Goal: Task Accomplishment & Management: Manage account settings

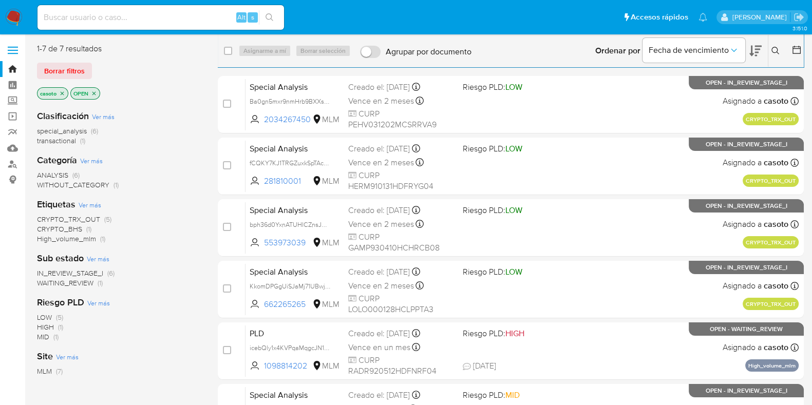
click at [60, 93] on icon "close-filter" at bounding box center [62, 93] width 6 height 6
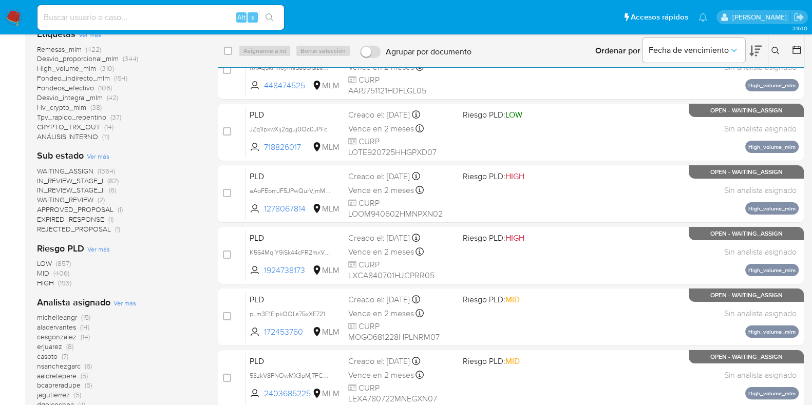
scroll to position [198, 0]
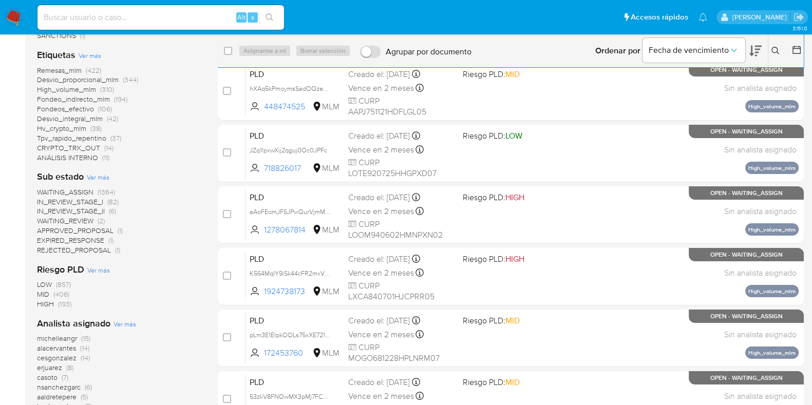
click at [772, 51] on icon at bounding box center [775, 51] width 8 height 8
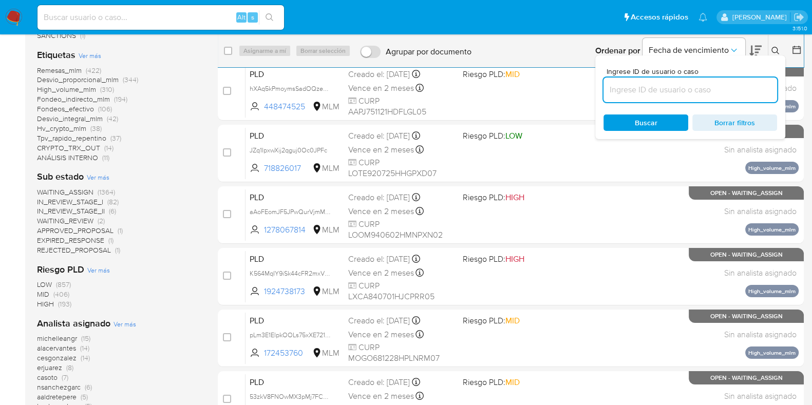
click at [694, 93] on input at bounding box center [690, 89] width 174 height 13
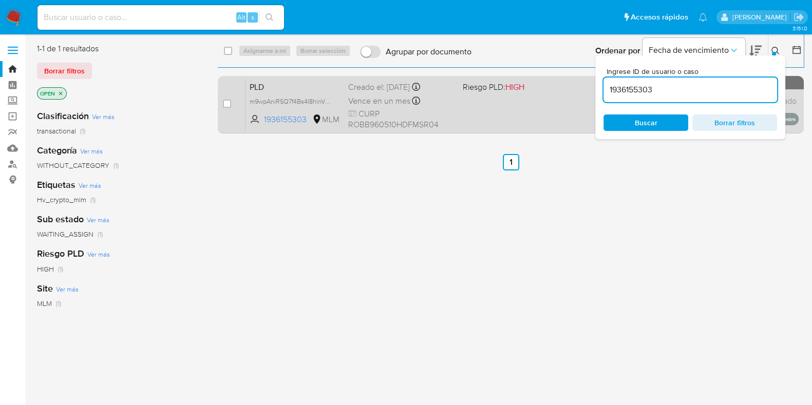
click at [498, 119] on div "PLD m9wpAniRSQ7f4Bs4I8hlnVbH 1936155303 MLM Riesgo PLD: HIGH Creado el: 12/07/2…" at bounding box center [521, 105] width 553 height 52
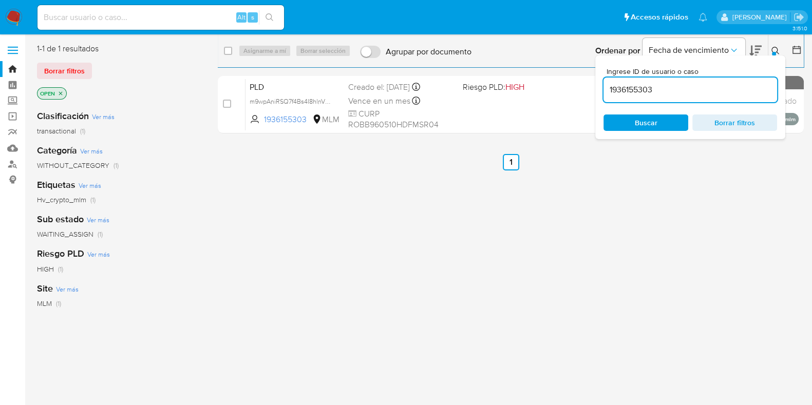
click at [672, 91] on input "1936155303" at bounding box center [690, 89] width 174 height 13
paste input "83482118"
click at [657, 121] on div "Buscar Borrar filtros" at bounding box center [690, 123] width 174 height 16
click at [777, 58] on div "Ingrese ID de usuario o caso 83482118 Buscar Borrar filtros" at bounding box center [690, 97] width 190 height 84
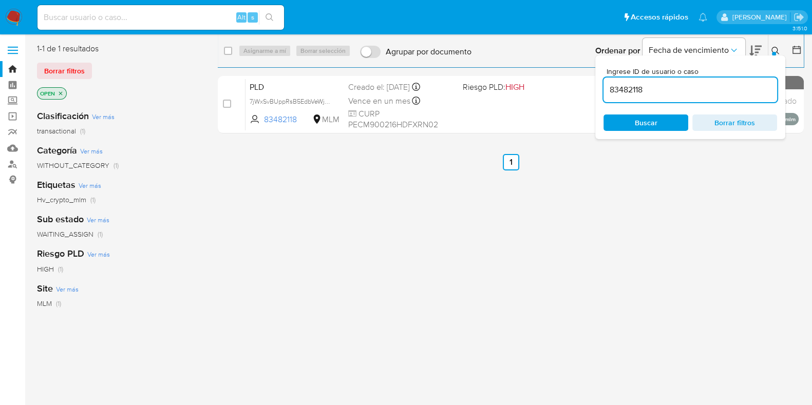
click at [775, 52] on div at bounding box center [774, 54] width 4 height 4
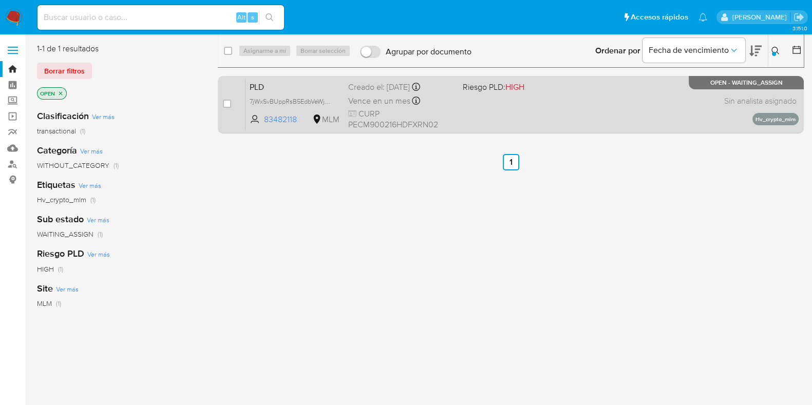
click at [629, 102] on div "PLD 7jWxSvBUppRsB5EdbVeWjCfv 83482118 MLM Riesgo PLD: HIGH Creado el: 12/07/202…" at bounding box center [521, 105] width 553 height 52
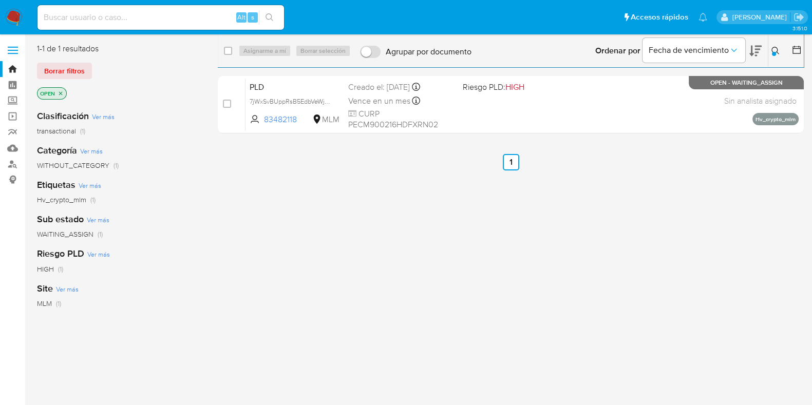
click at [775, 45] on div "Ingrese ID de usuario o caso 83482118 Buscar Borrar filtros" at bounding box center [776, 51] width 17 height 32
click at [775, 46] on button at bounding box center [776, 51] width 17 height 12
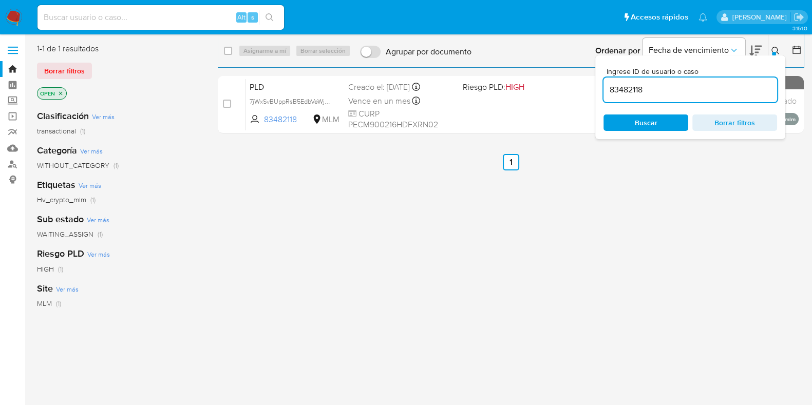
click at [675, 92] on input "83482118" at bounding box center [690, 89] width 174 height 13
click at [770, 50] on button at bounding box center [776, 51] width 17 height 12
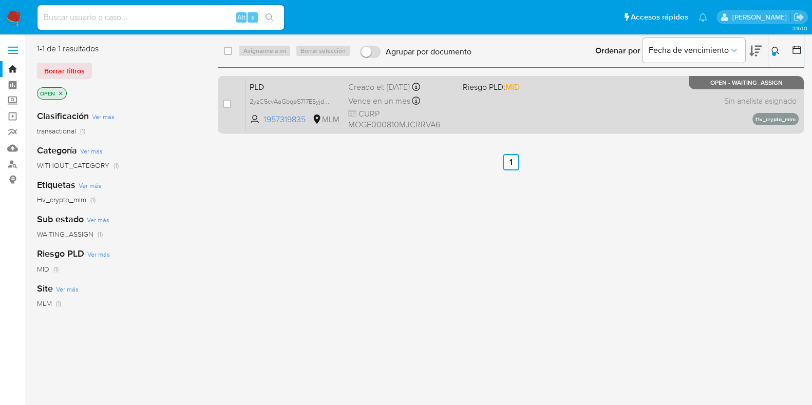
click at [623, 86] on div "PLD 2yzC5cvAaGbqeS717ESyjdWm 1957319835 MLM Riesgo PLD: MID Creado el: 12/07/20…" at bounding box center [521, 105] width 553 height 52
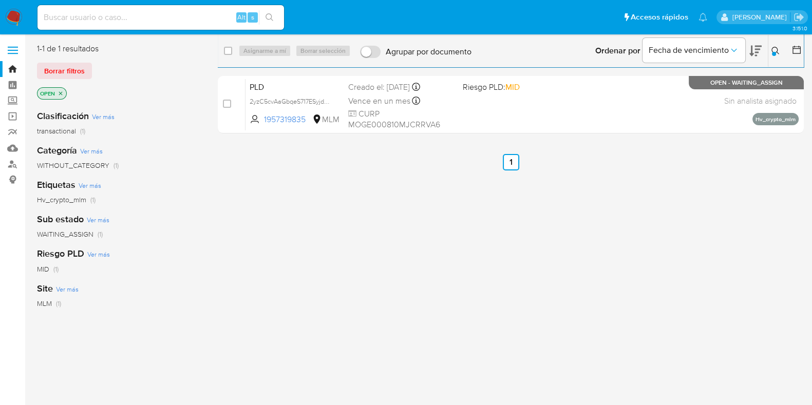
click at [777, 51] on icon at bounding box center [775, 51] width 8 height 8
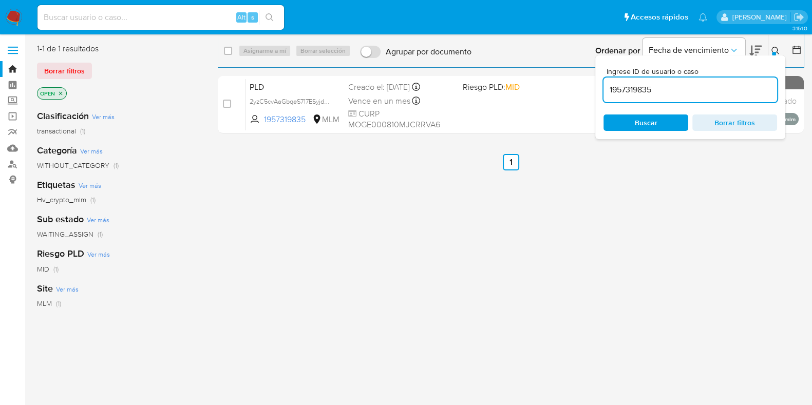
click at [675, 89] on input "1957319835" at bounding box center [690, 89] width 174 height 13
type input "83482118"
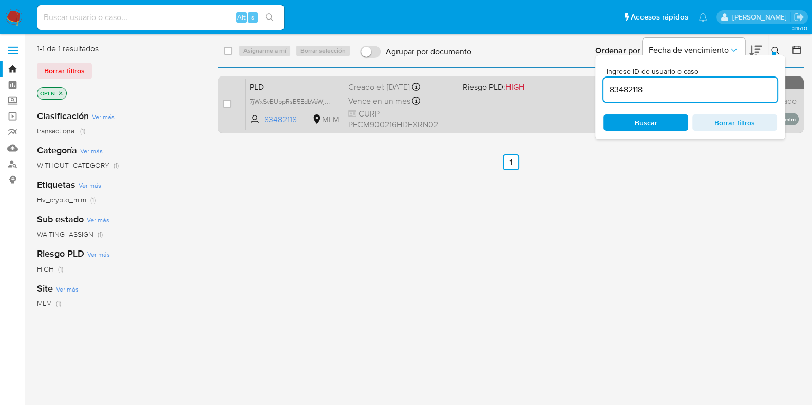
click at [566, 121] on div "PLD 7jWxSvBUppRsB5EdbVeWjCfv 83482118 MLM Riesgo PLD: HIGH Creado el: 12/07/202…" at bounding box center [521, 105] width 553 height 52
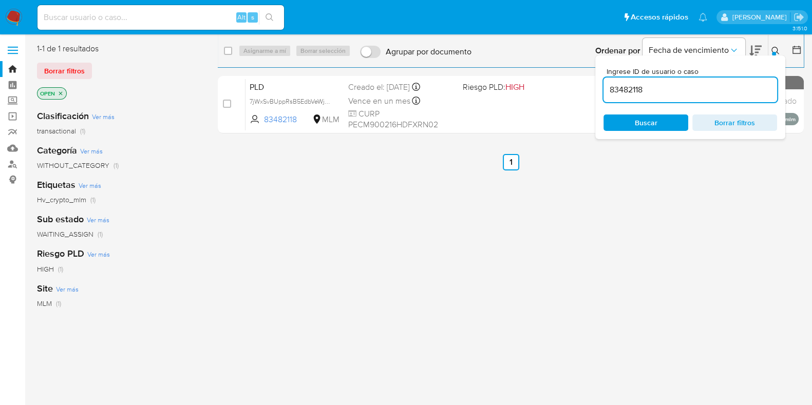
click at [773, 52] on div at bounding box center [774, 54] width 4 height 4
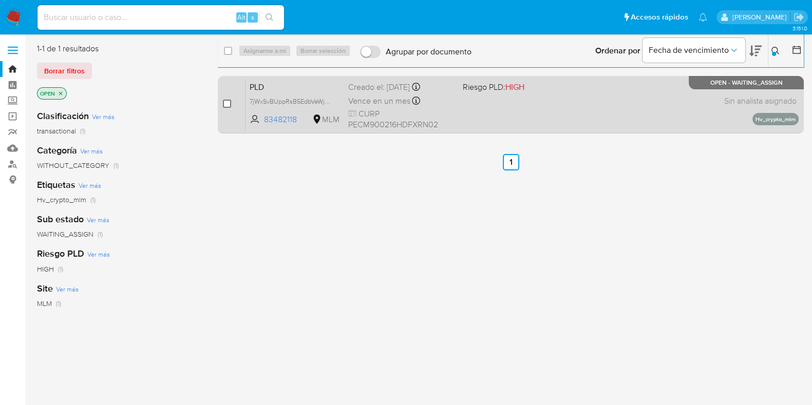
click at [224, 104] on input "checkbox" at bounding box center [227, 104] width 8 height 8
checkbox input "true"
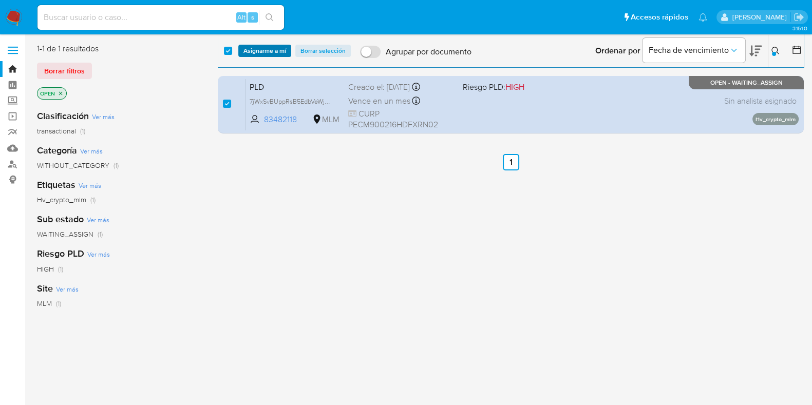
click at [254, 56] on span "Asignarme a mí" at bounding box center [264, 51] width 43 height 10
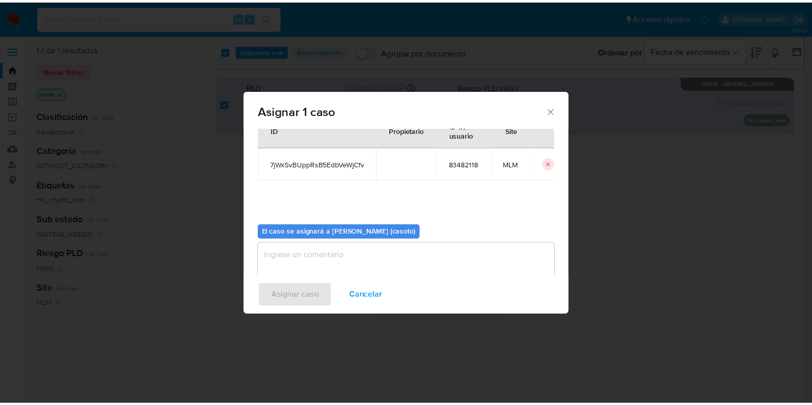
scroll to position [53, 0]
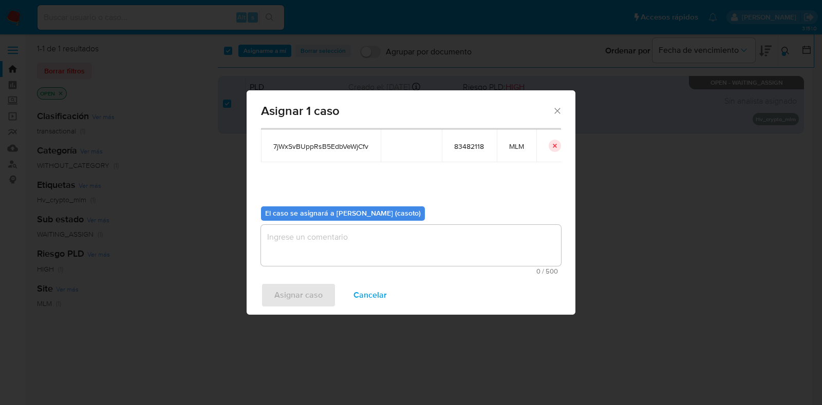
click at [301, 232] on textarea "assign-modal" at bounding box center [411, 245] width 300 height 41
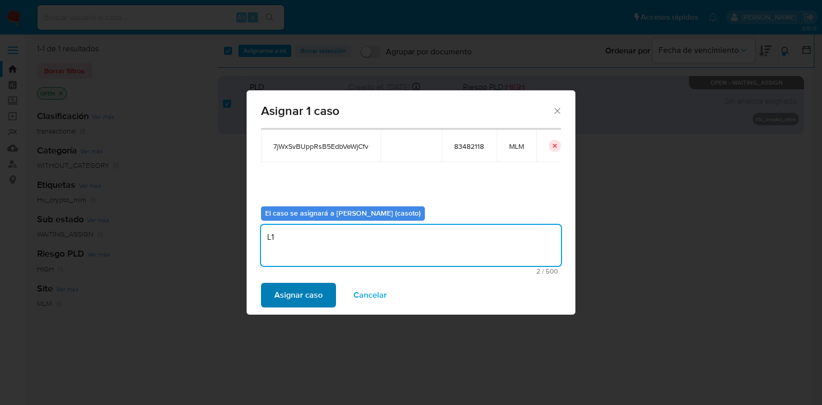
type textarea "L1"
click at [294, 298] on span "Asignar caso" at bounding box center [298, 295] width 48 height 23
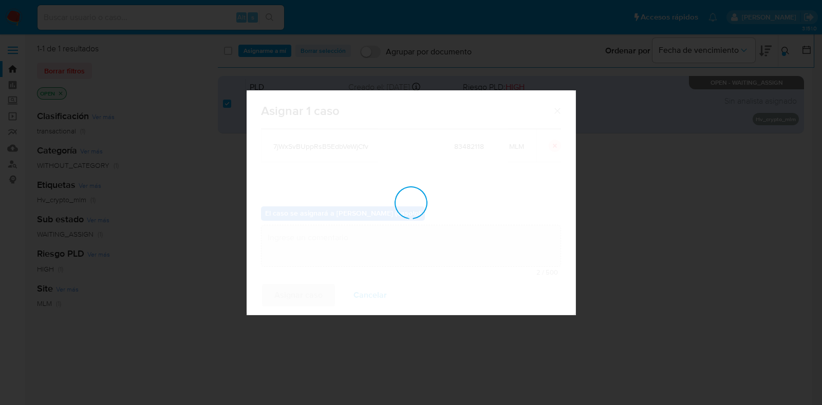
checkbox input "false"
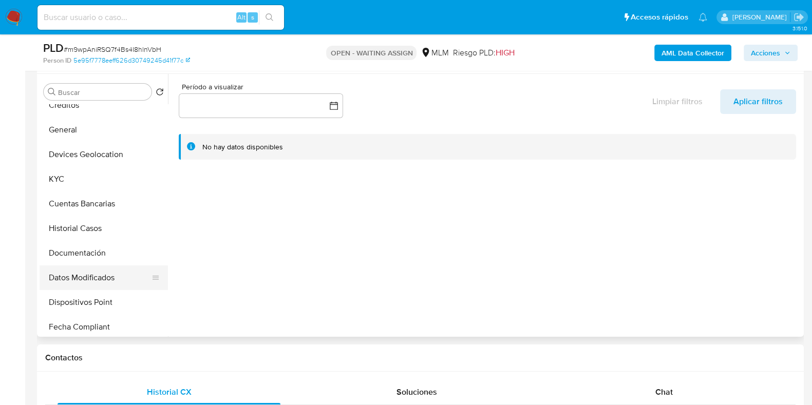
scroll to position [128, 0]
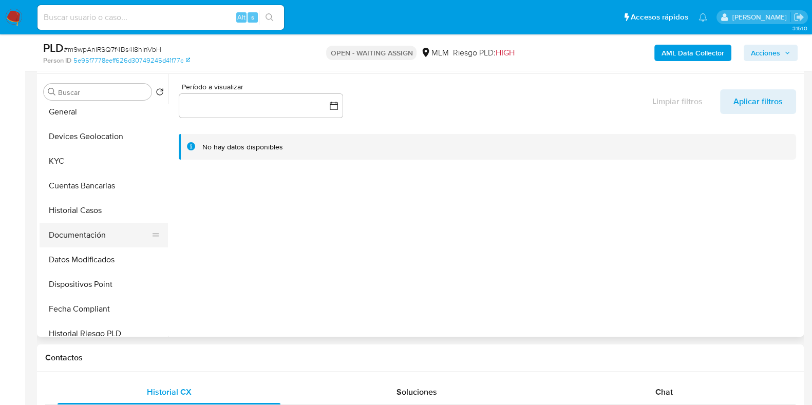
select select "10"
click at [85, 214] on button "Historial Casos" at bounding box center [100, 210] width 120 height 25
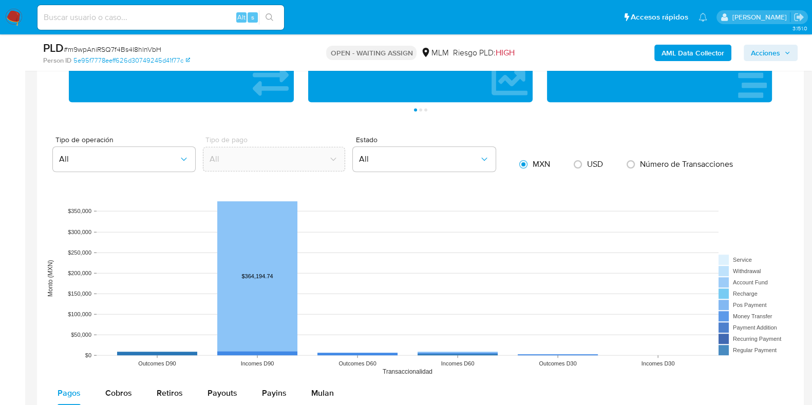
scroll to position [962, 0]
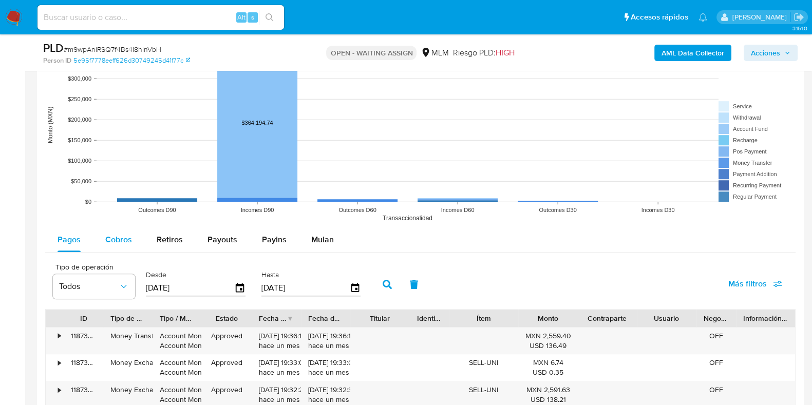
click at [134, 238] on button "Cobros" at bounding box center [118, 240] width 51 height 25
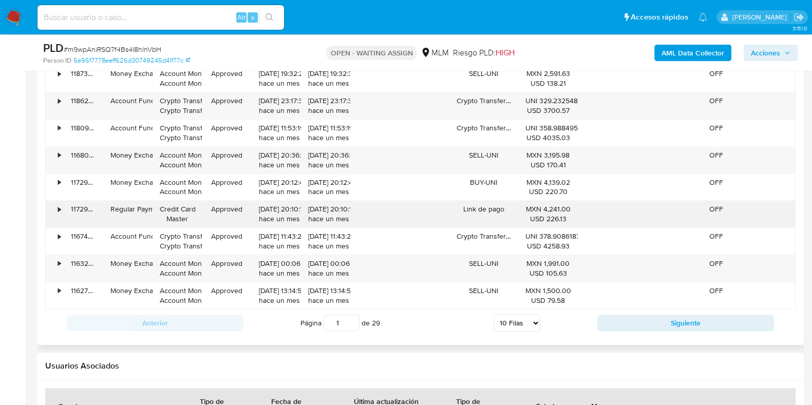
scroll to position [1284, 0]
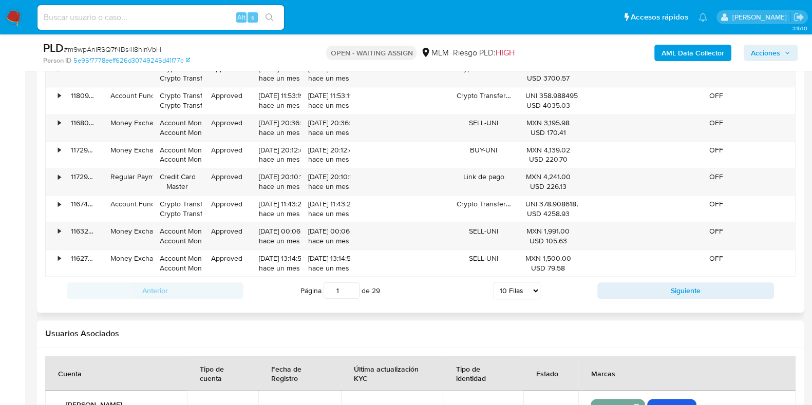
click at [528, 288] on select "5 Filas 10 Filas 20 Filas 25 Filas 50 Filas 100 Filas" at bounding box center [517, 290] width 47 height 17
select select "25"
click at [494, 282] on select "5 Filas 10 Filas 20 Filas 25 Filas 50 Filas 100 Filas" at bounding box center [517, 290] width 47 height 17
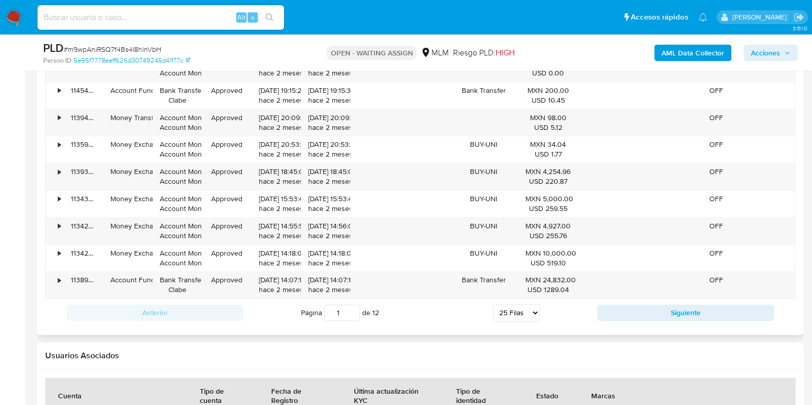
scroll to position [1669, 0]
click at [638, 308] on button "Siguiente" at bounding box center [685, 313] width 177 height 16
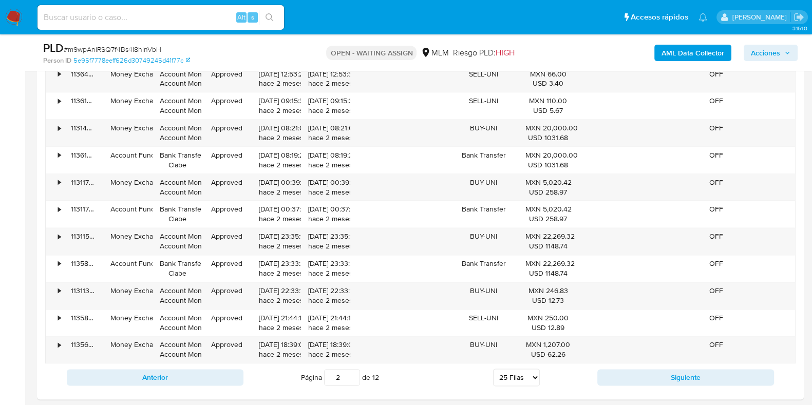
scroll to position [1604, 0]
click at [606, 371] on button "Siguiente" at bounding box center [685, 377] width 177 height 16
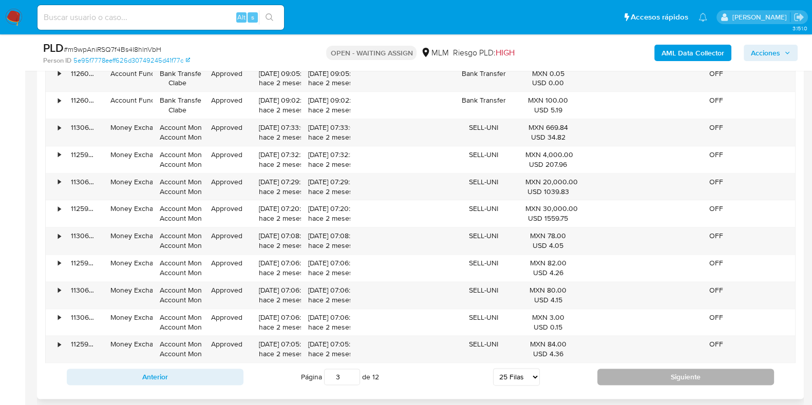
click at [609, 370] on button "Siguiente" at bounding box center [685, 377] width 177 height 16
click at [616, 371] on button "Siguiente" at bounding box center [685, 377] width 177 height 16
click at [612, 369] on button "Siguiente" at bounding box center [685, 377] width 177 height 16
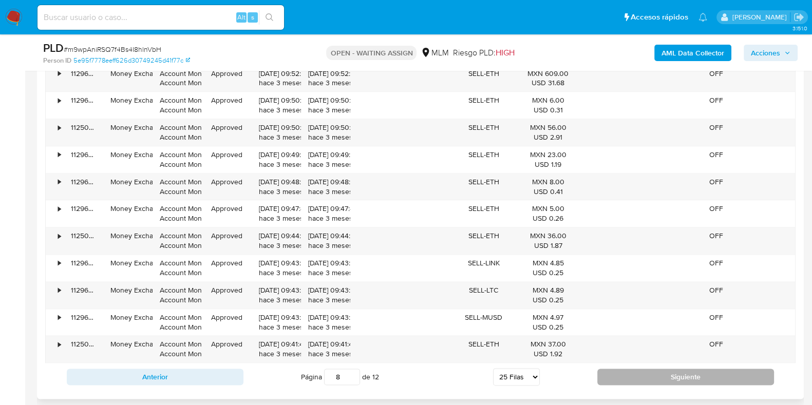
click at [619, 371] on button "Siguiente" at bounding box center [685, 377] width 177 height 16
click at [618, 372] on button "Siguiente" at bounding box center [685, 377] width 177 height 16
type input "12"
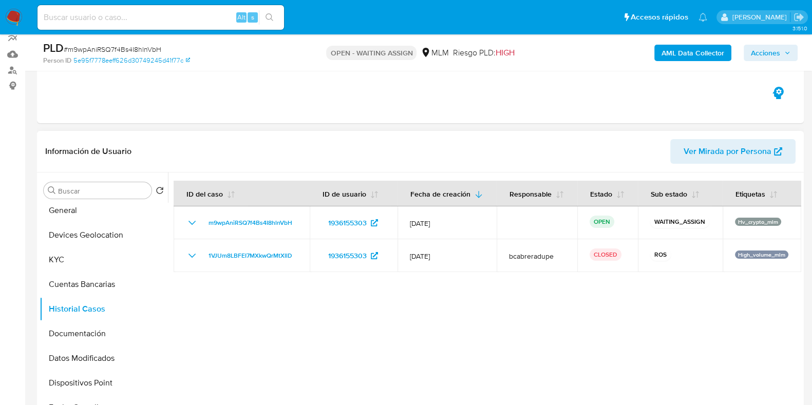
scroll to position [162, 0]
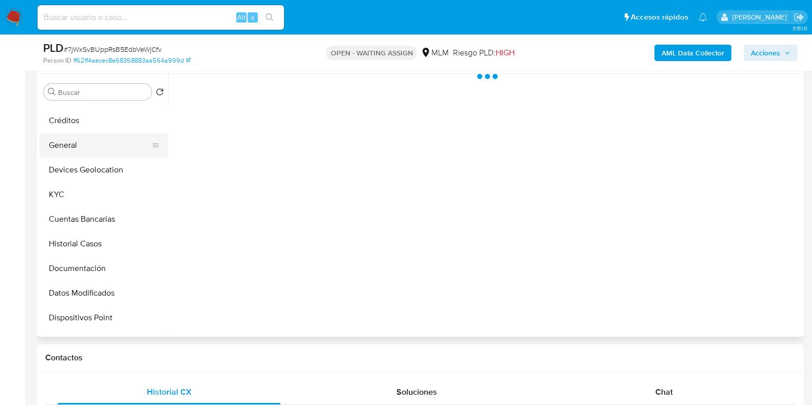
scroll to position [193, 0]
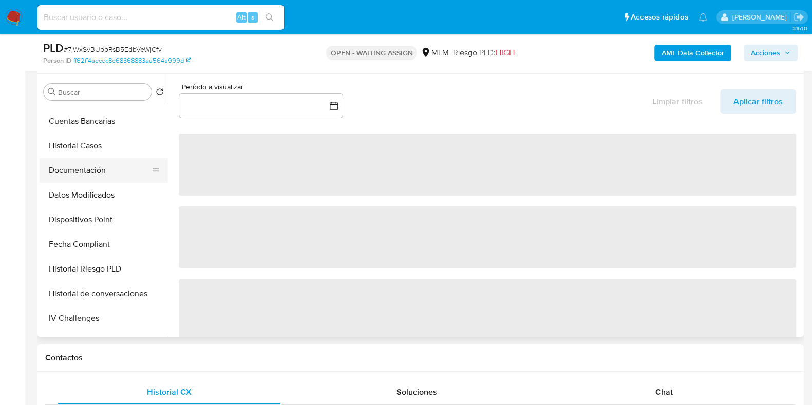
select select "10"
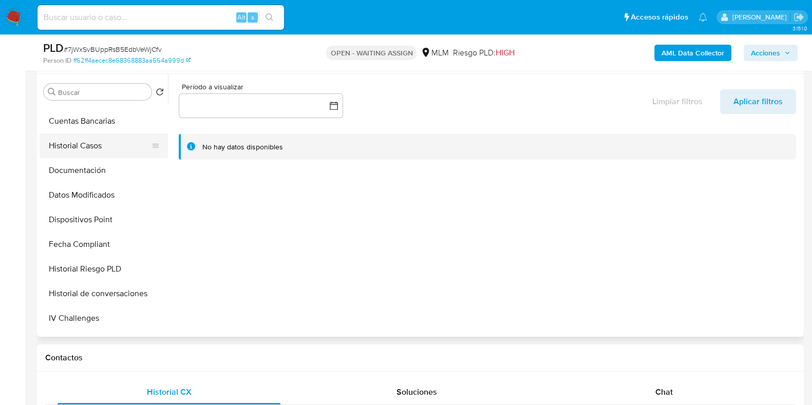
click at [88, 154] on button "Historial Casos" at bounding box center [100, 146] width 120 height 25
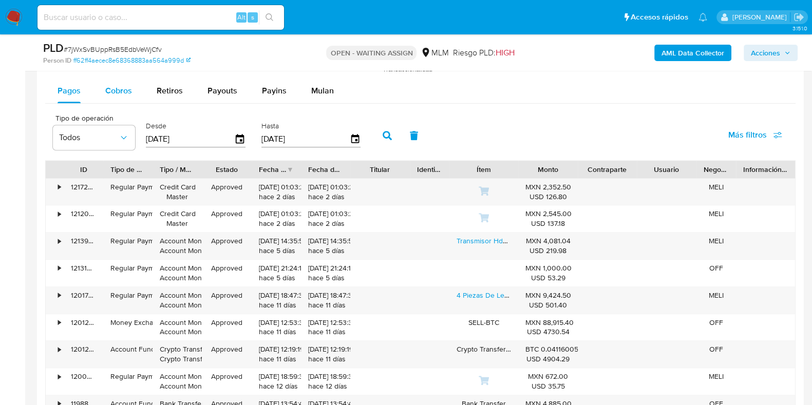
scroll to position [1091, 0]
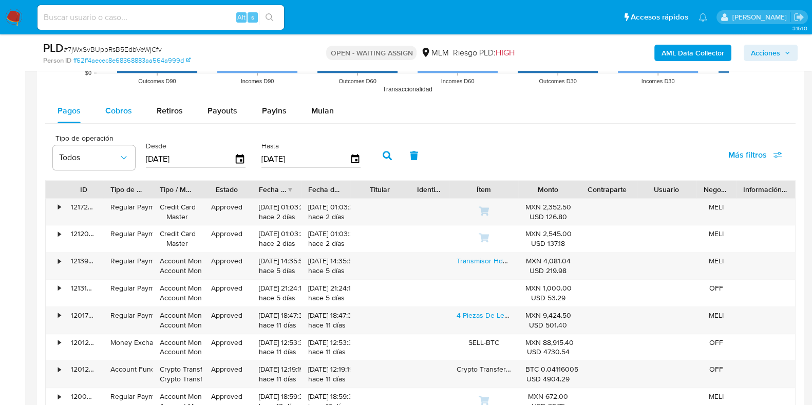
click at [108, 112] on span "Cobros" at bounding box center [118, 111] width 27 height 12
select select "10"
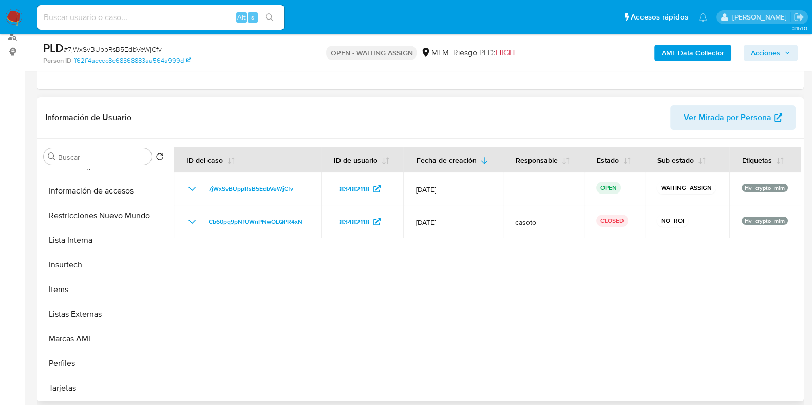
scroll to position [409, 0]
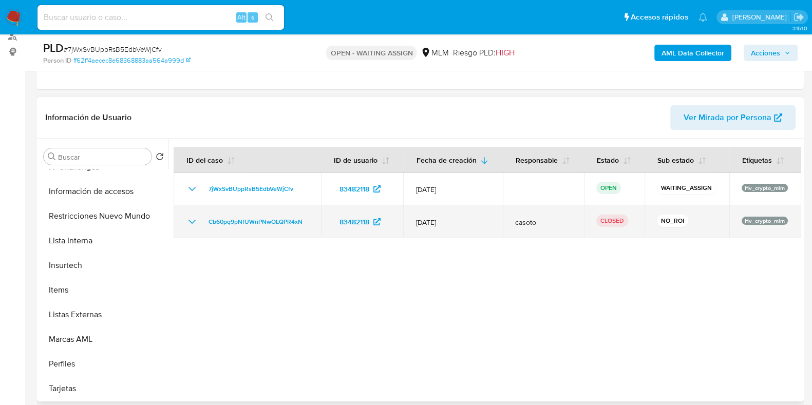
click at [191, 220] on icon "Mostrar/Ocultar" at bounding box center [192, 222] width 12 height 12
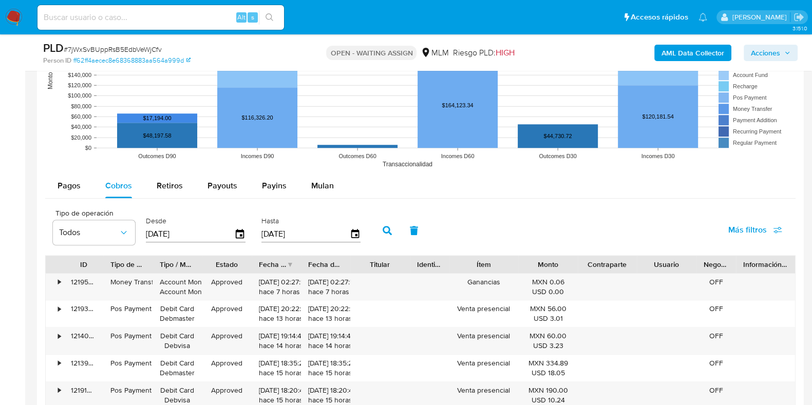
scroll to position [1091, 0]
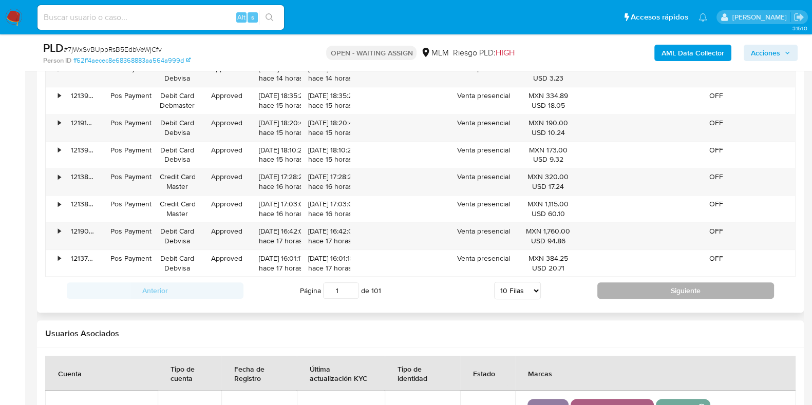
click at [630, 296] on button "Siguiente" at bounding box center [685, 290] width 177 height 16
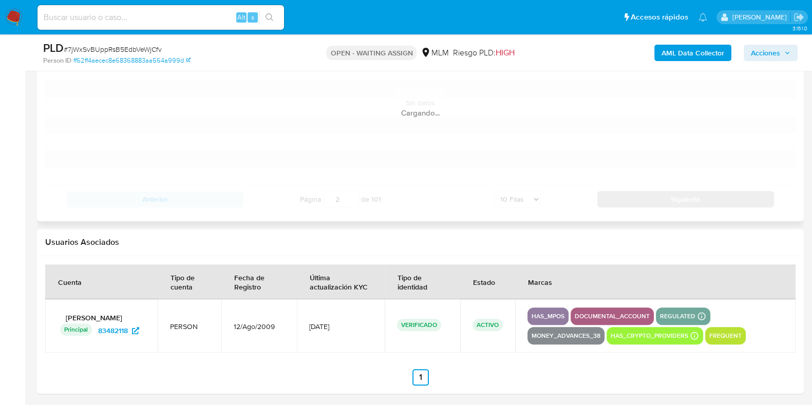
scroll to position [1284, 0]
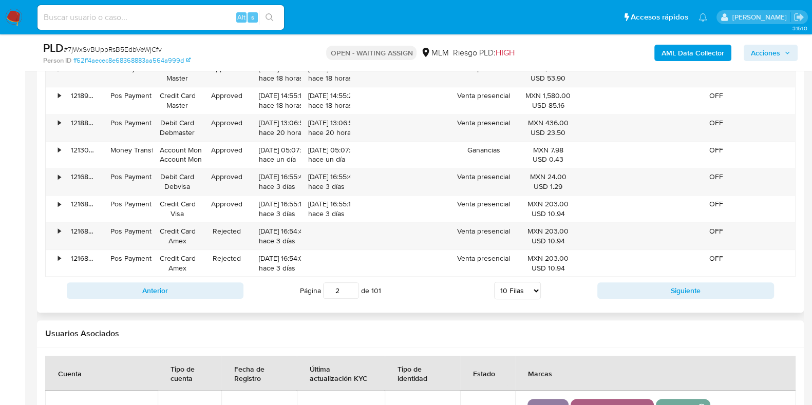
click at [628, 297] on div "Anterior Página 2 de 101 5 Filas 10 Filas 20 Filas 25 Filas 50 Filas 100 Filas …" at bounding box center [420, 291] width 750 height 28
click at [630, 293] on button "Siguiente" at bounding box center [685, 290] width 177 height 16
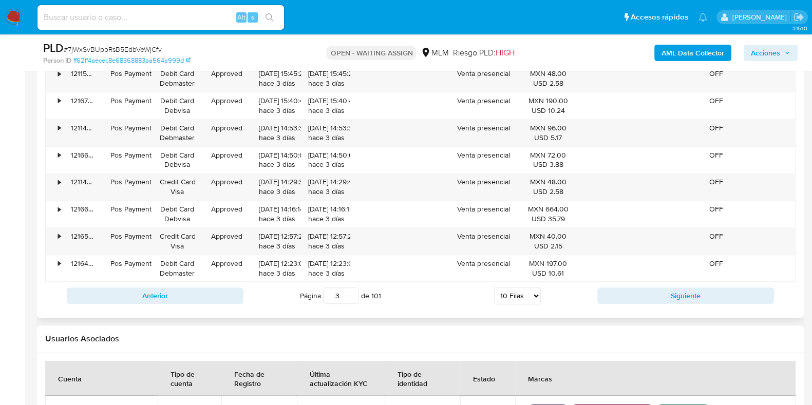
scroll to position [1279, 0]
click at [621, 297] on button "Siguiente" at bounding box center [685, 296] width 177 height 16
type input "4"
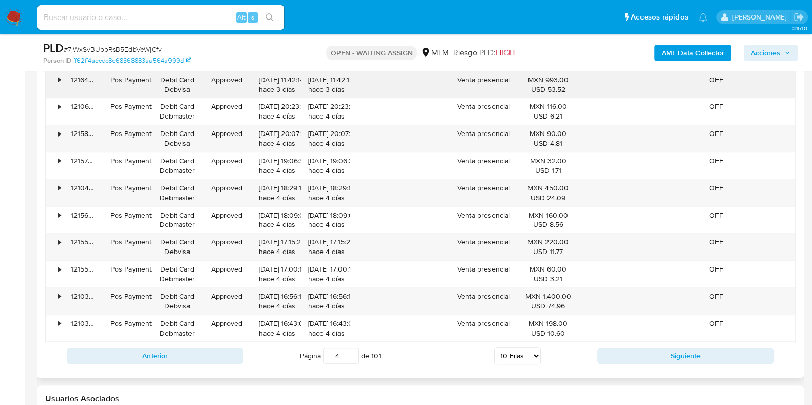
scroll to position [1086, 0]
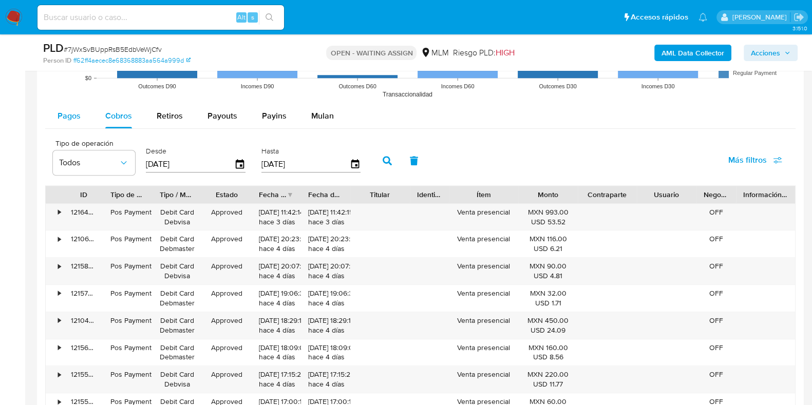
click at [82, 118] on button "Pagos" at bounding box center [69, 116] width 48 height 25
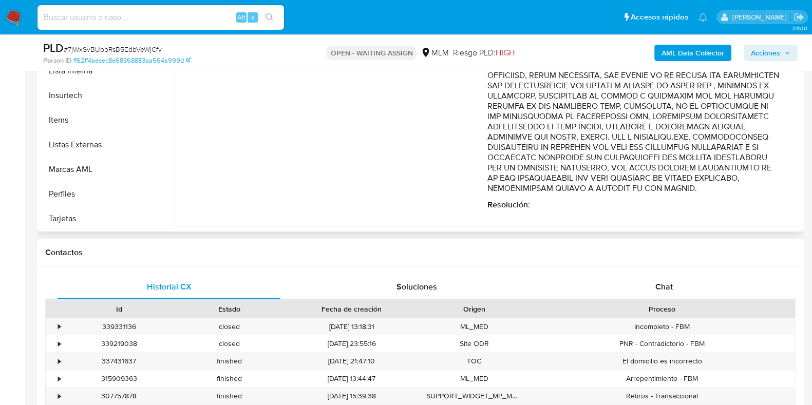
scroll to position [187, 0]
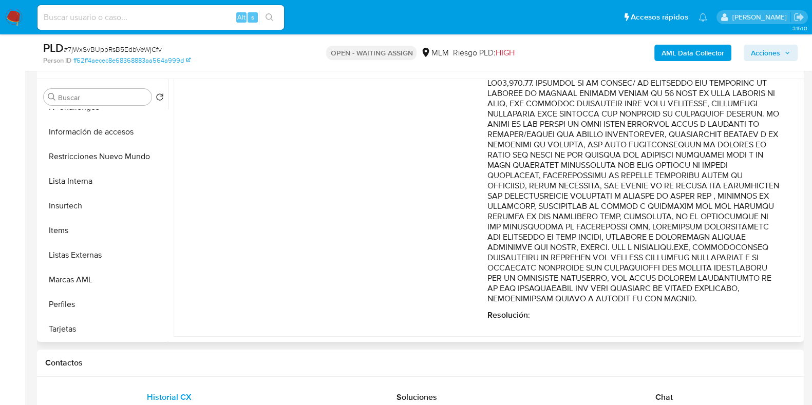
type button "0"
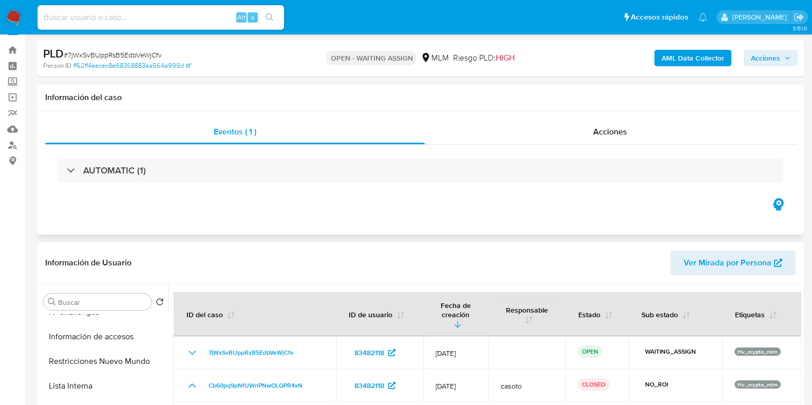
scroll to position [0, 0]
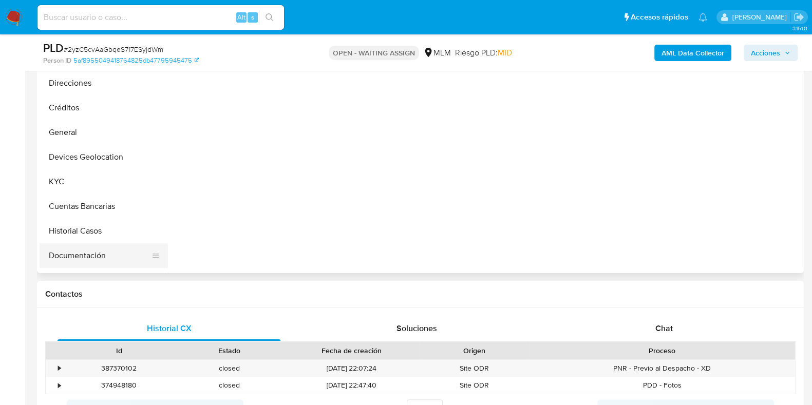
scroll to position [64, 0]
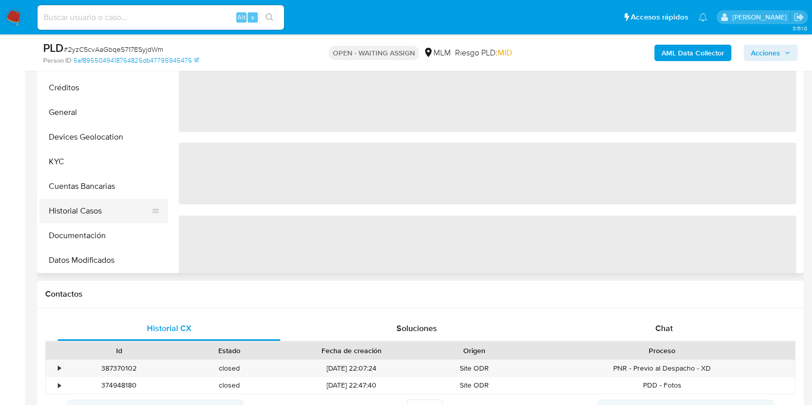
select select "10"
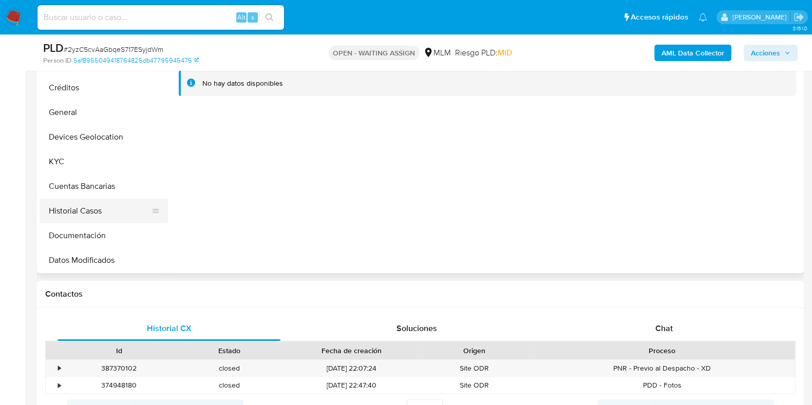
click at [94, 215] on button "Historial Casos" at bounding box center [100, 211] width 120 height 25
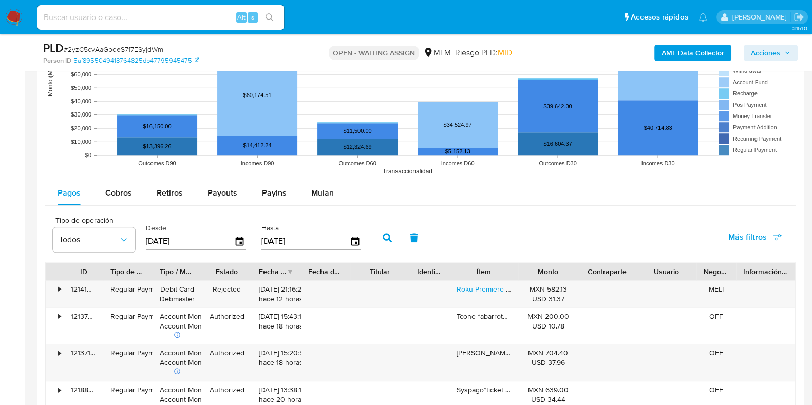
scroll to position [962, 0]
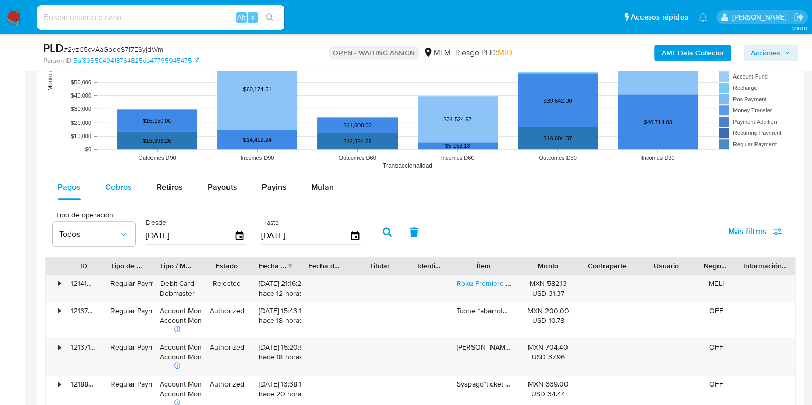
click at [110, 183] on span "Cobros" at bounding box center [118, 187] width 27 height 12
select select "10"
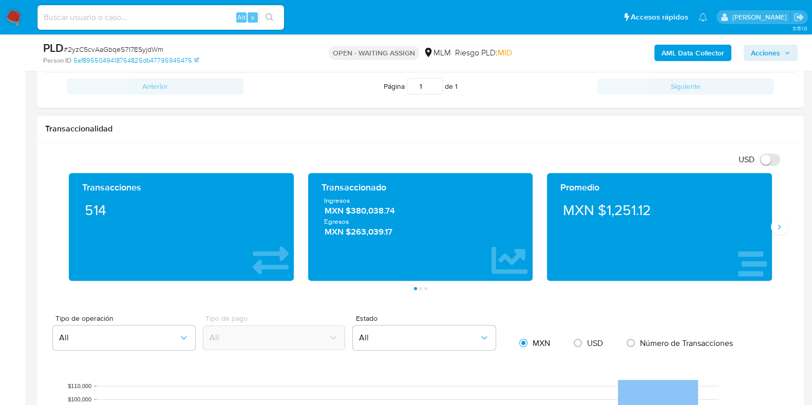
scroll to position [385, 0]
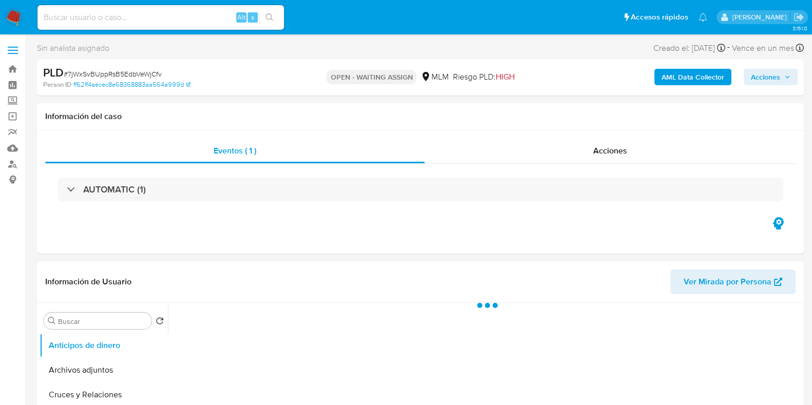
select select "10"
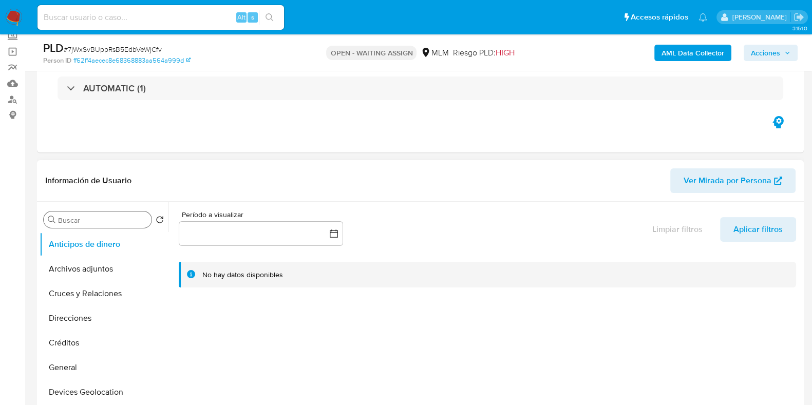
scroll to position [128, 0]
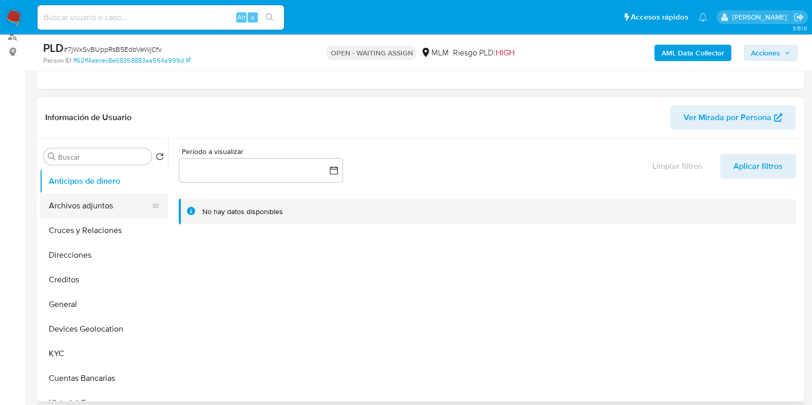
click at [77, 205] on button "Archivos adjuntos" at bounding box center [100, 206] width 120 height 25
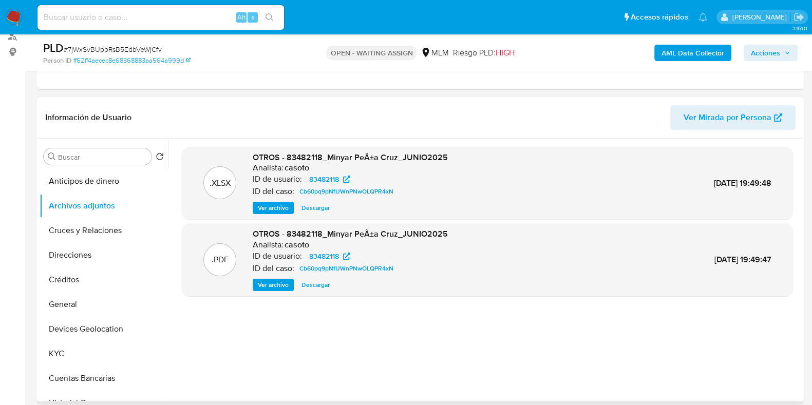
click at [269, 281] on span "Ver archivo" at bounding box center [273, 285] width 31 height 10
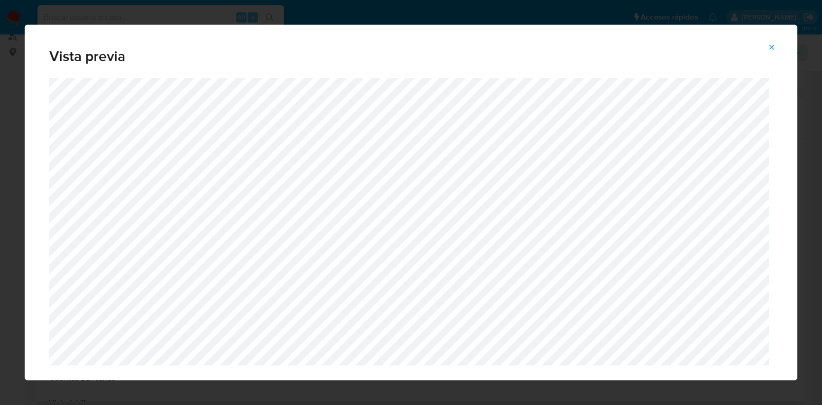
click at [772, 48] on icon "Attachment preview" at bounding box center [771, 47] width 5 height 5
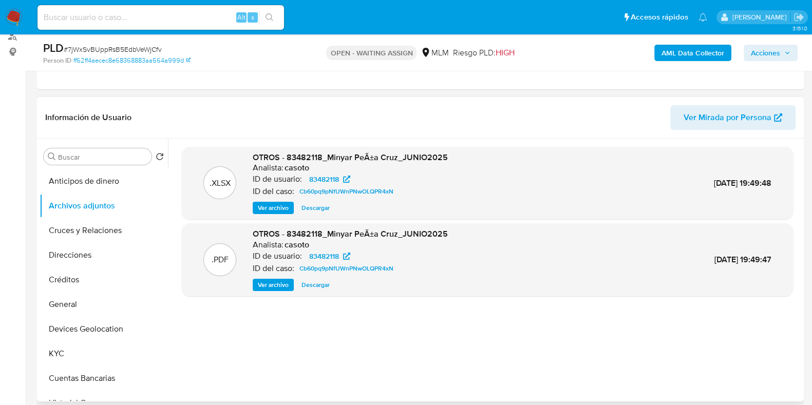
click at [266, 283] on span "Ver archivo" at bounding box center [273, 285] width 31 height 10
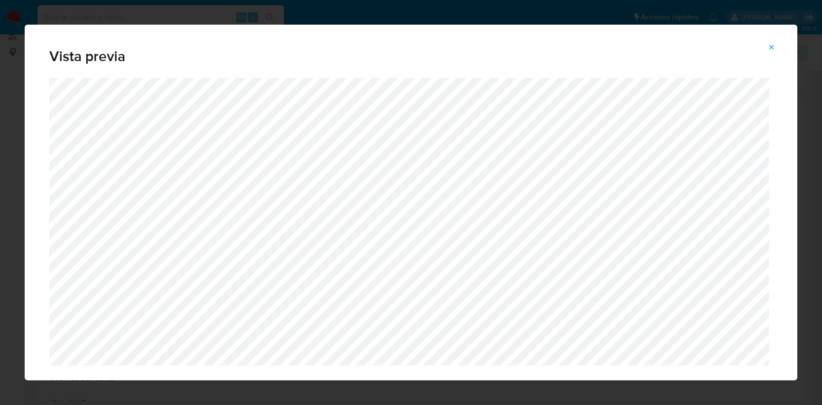
click at [772, 50] on icon "Attachment preview" at bounding box center [771, 47] width 8 height 8
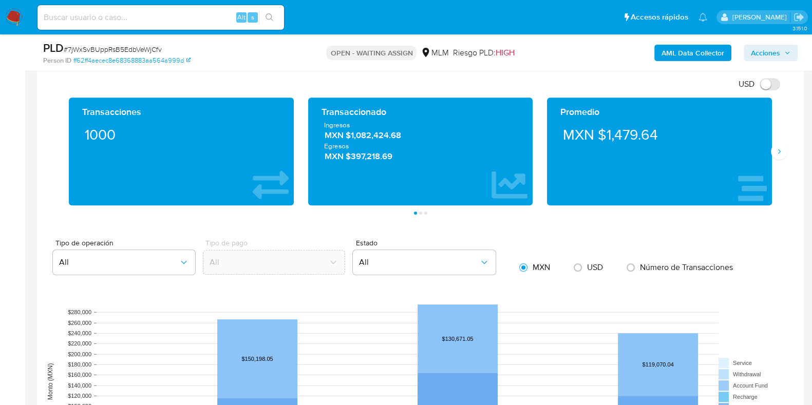
scroll to position [706, 0]
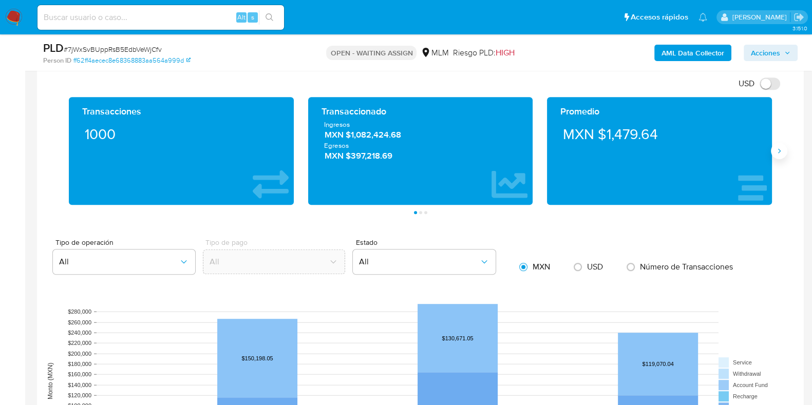
click at [779, 148] on icon "Siguiente" at bounding box center [779, 151] width 8 height 8
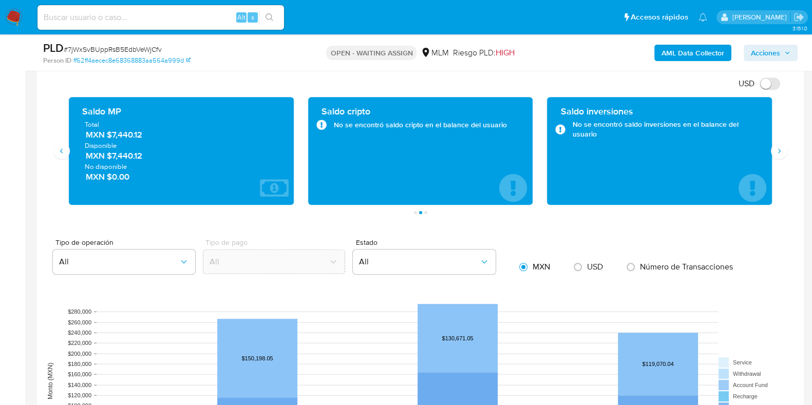
click at [136, 139] on span "MXN $7,440.12" at bounding box center [182, 135] width 192 height 12
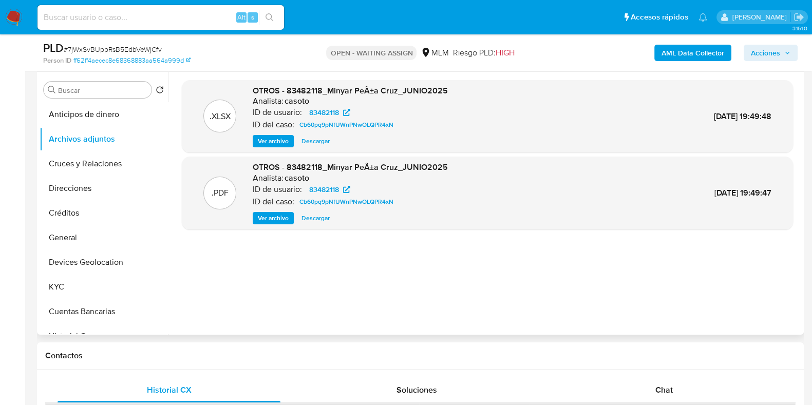
scroll to position [193, 0]
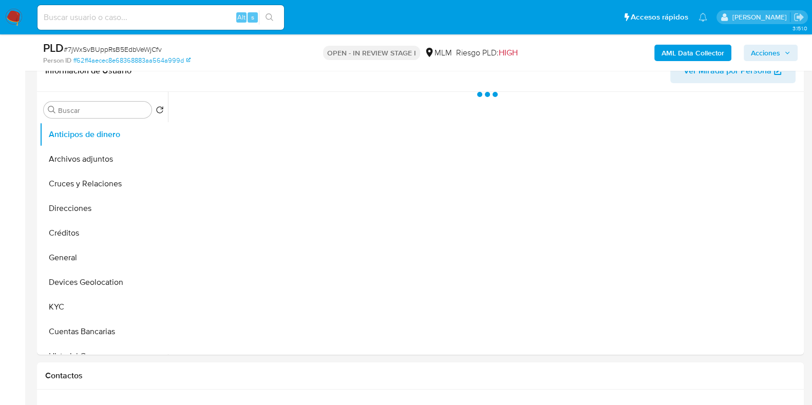
scroll to position [193, 0]
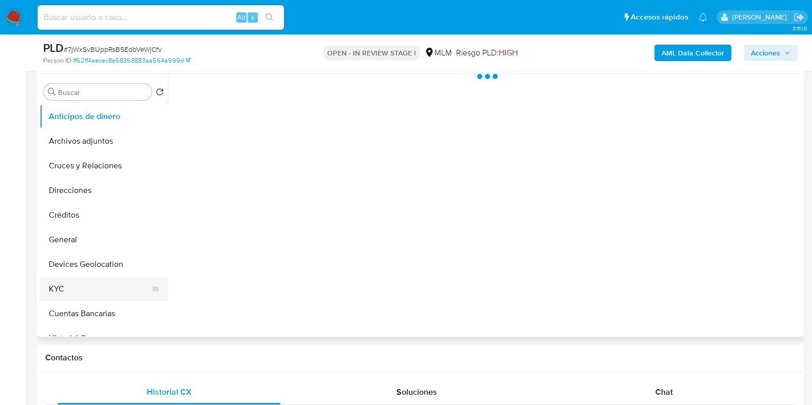
click at [69, 292] on button "KYC" at bounding box center [100, 289] width 120 height 25
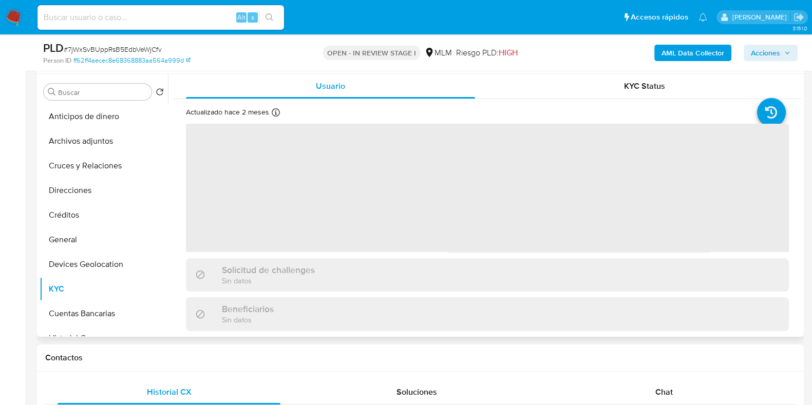
select select "10"
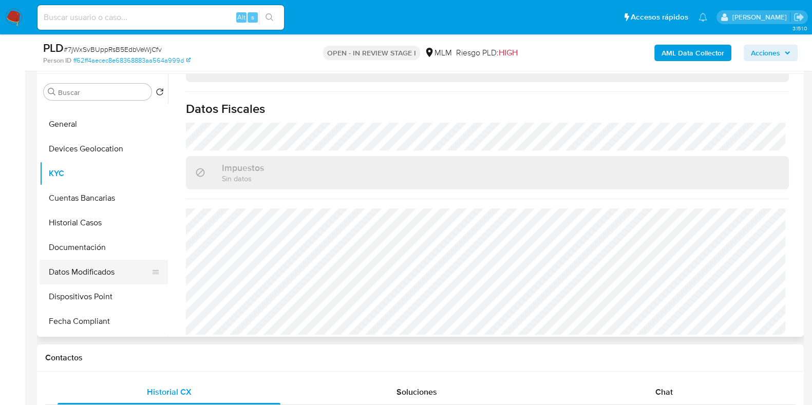
scroll to position [128, 0]
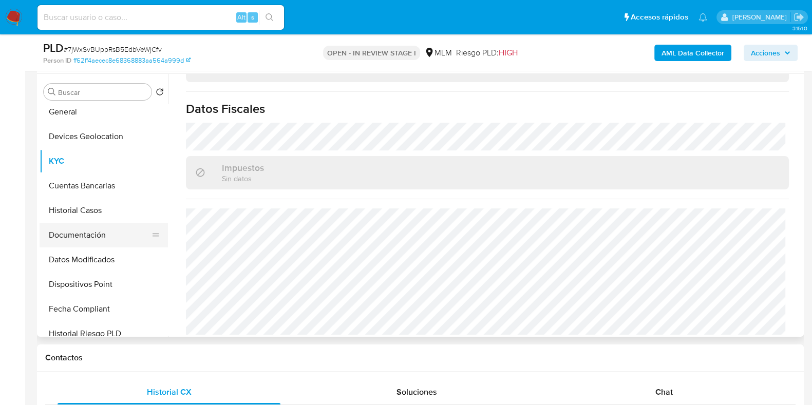
click at [85, 239] on button "Documentación" at bounding box center [100, 235] width 120 height 25
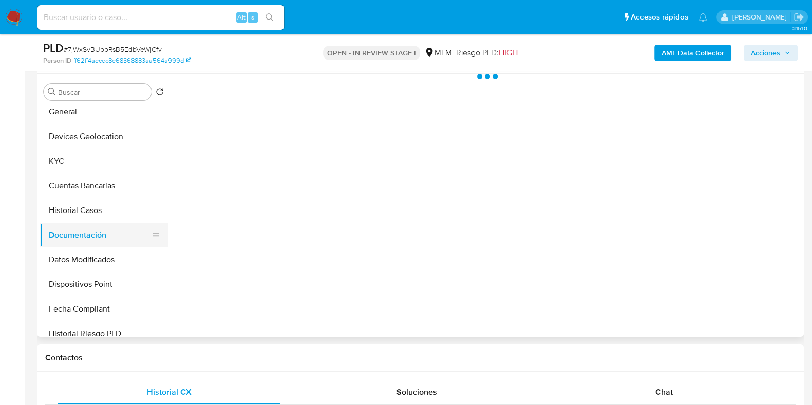
scroll to position [0, 0]
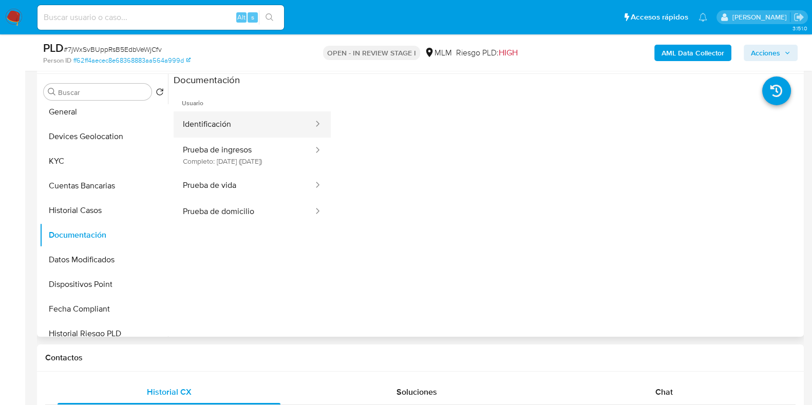
click at [249, 129] on button "Identificación" at bounding box center [244, 124] width 141 height 26
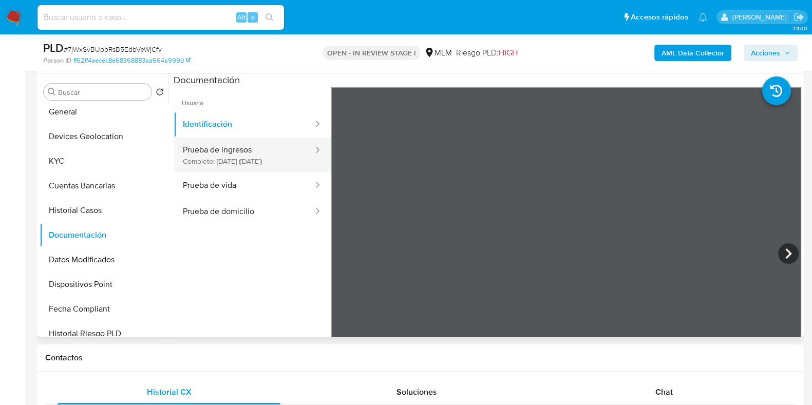
click at [229, 155] on button "Prueba de ingresos Completo: 17/04/2024 (hace un año)" at bounding box center [244, 155] width 141 height 35
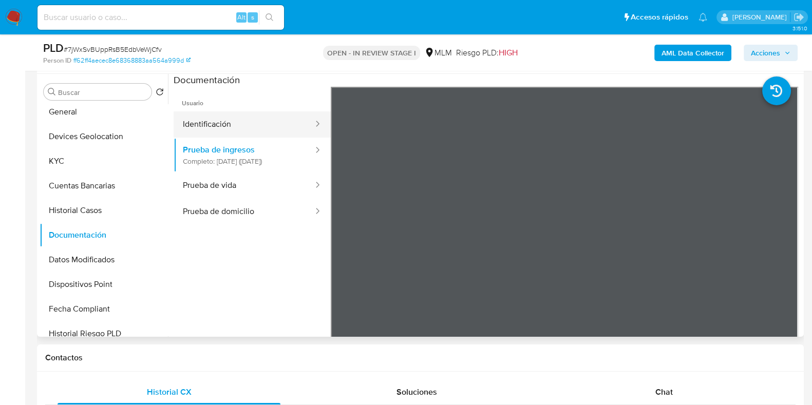
click at [251, 123] on button "Identificación" at bounding box center [244, 124] width 141 height 26
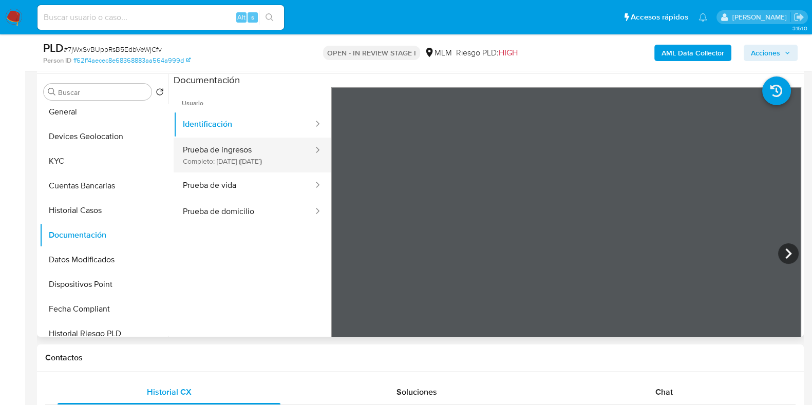
click at [233, 152] on button "Prueba de ingresos Completo: 17/04/2024 (hace un año)" at bounding box center [244, 155] width 141 height 35
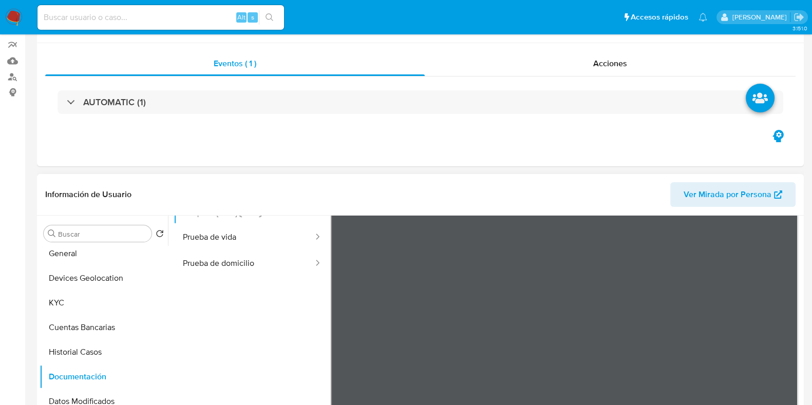
scroll to position [193, 0]
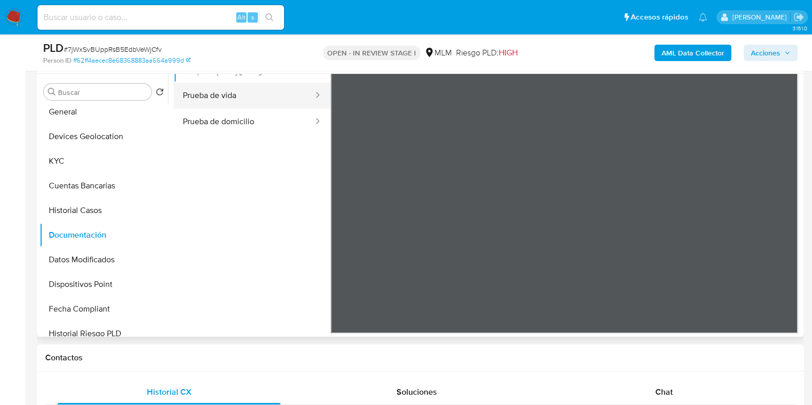
click at [237, 109] on button "Prueba de vida" at bounding box center [244, 96] width 141 height 26
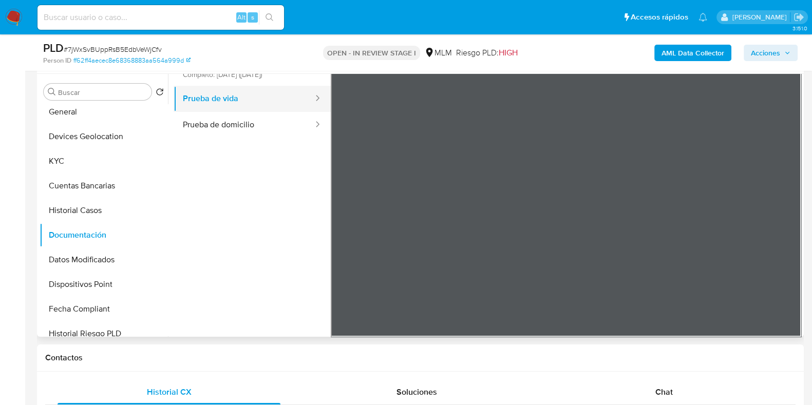
scroll to position [87, 0]
click at [66, 119] on button "General" at bounding box center [100, 112] width 120 height 25
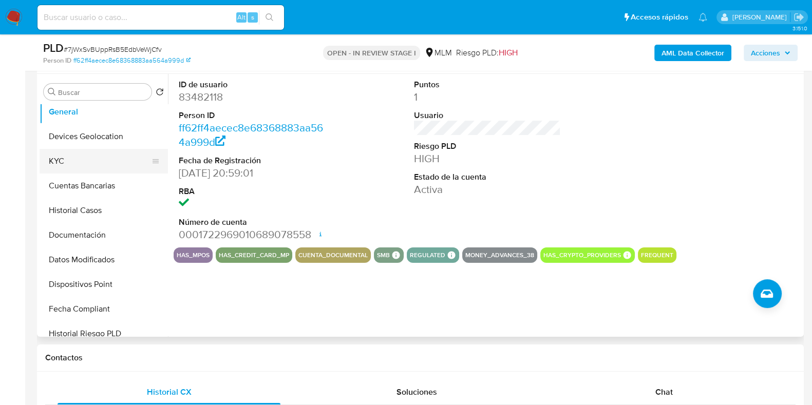
click at [84, 155] on button "KYC" at bounding box center [100, 161] width 120 height 25
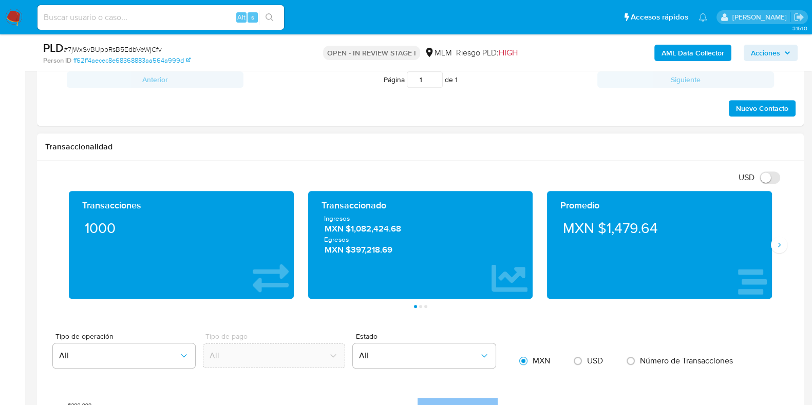
scroll to position [642, 0]
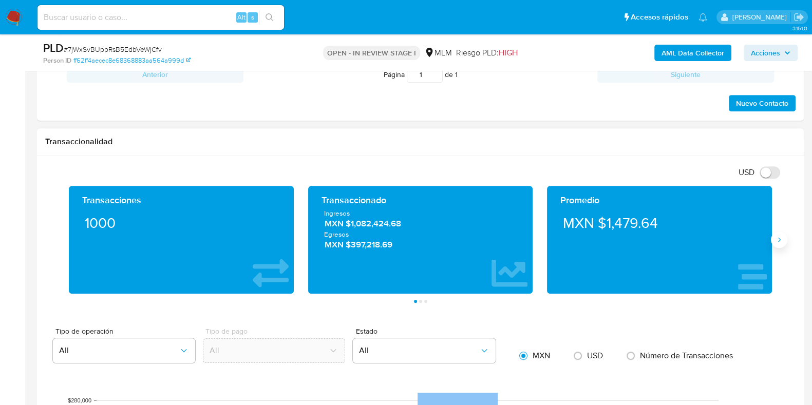
click at [780, 245] on button "Siguiente" at bounding box center [779, 240] width 16 height 16
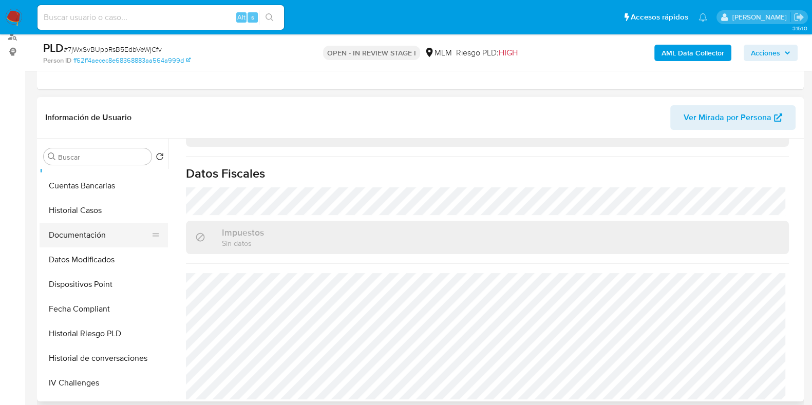
scroll to position [256, 0]
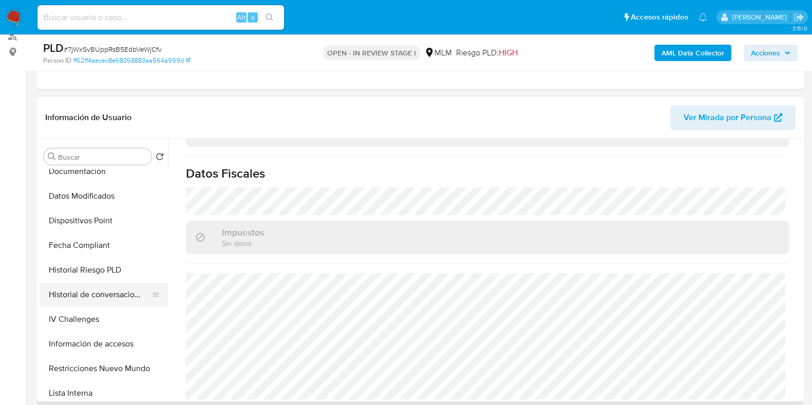
click at [120, 293] on button "Historial de conversaciones" at bounding box center [100, 294] width 120 height 25
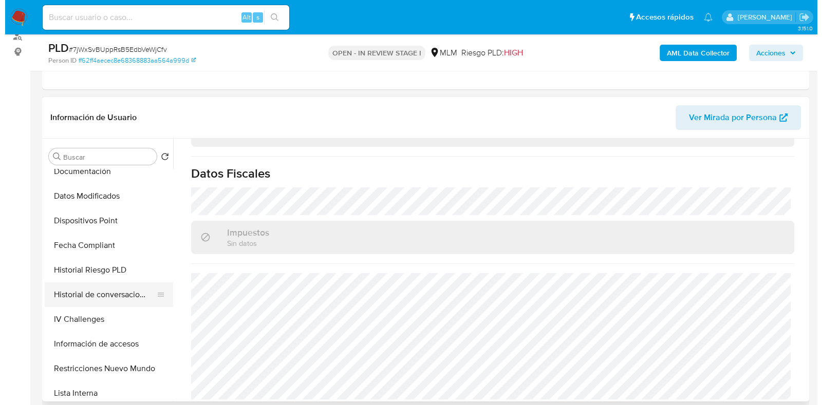
scroll to position [0, 0]
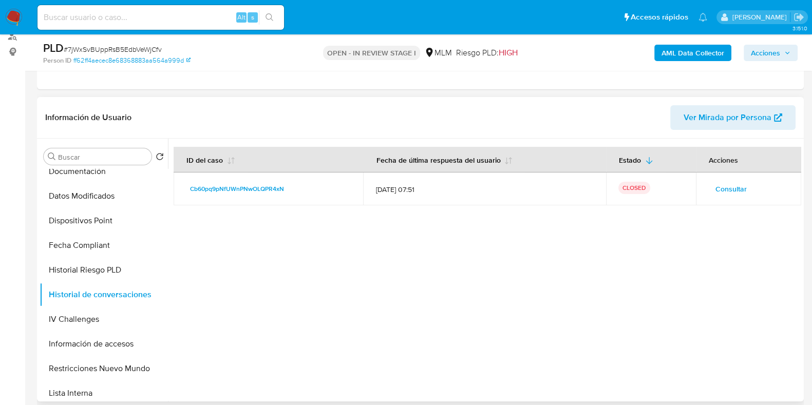
click at [715, 191] on span "Consultar" at bounding box center [730, 189] width 31 height 14
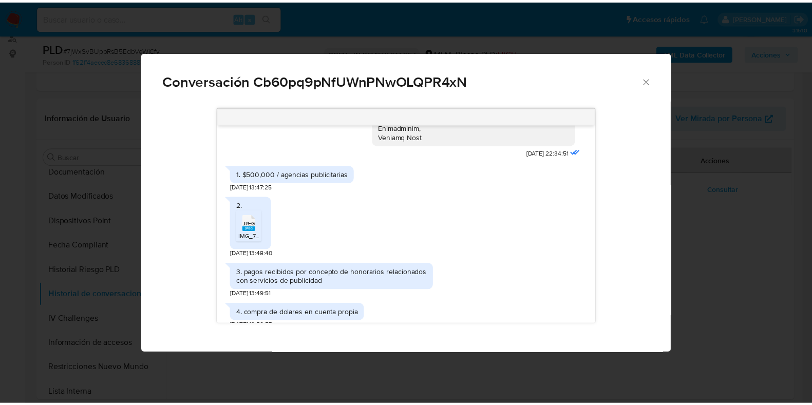
scroll to position [289, 0]
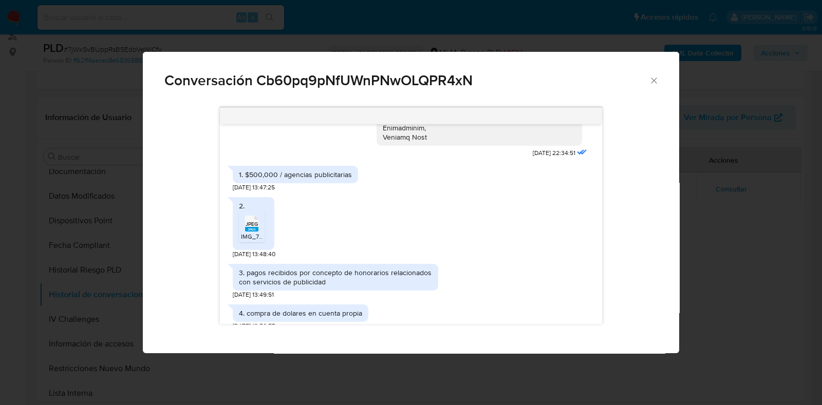
click at [250, 227] on rect "Comunicación" at bounding box center [251, 229] width 13 height 5
click at [652, 78] on icon "Cerrar" at bounding box center [654, 80] width 10 height 10
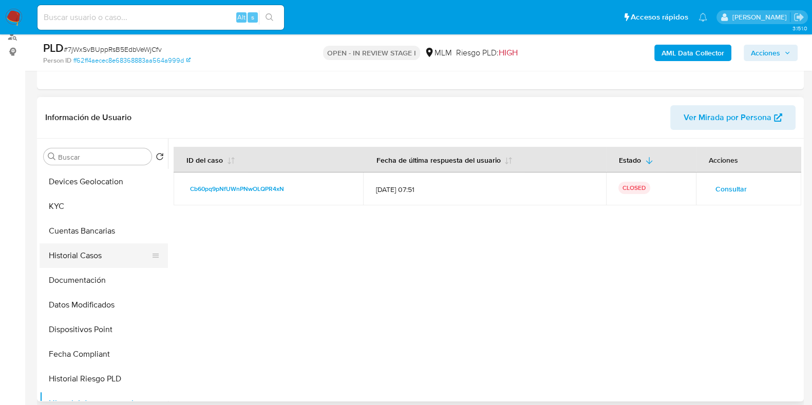
scroll to position [88, 0]
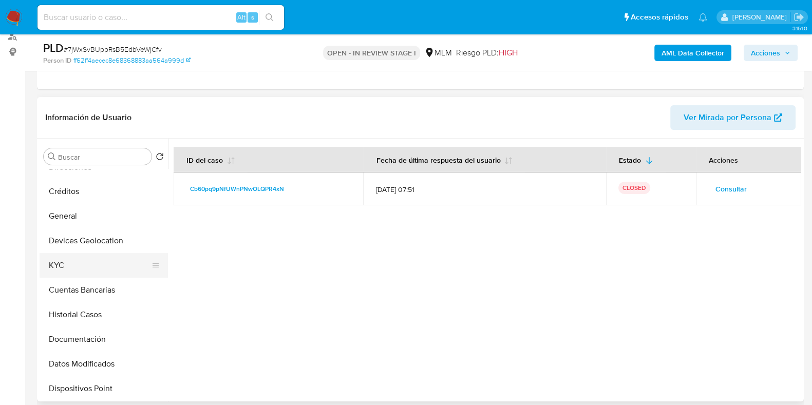
click at [74, 266] on button "KYC" at bounding box center [100, 265] width 120 height 25
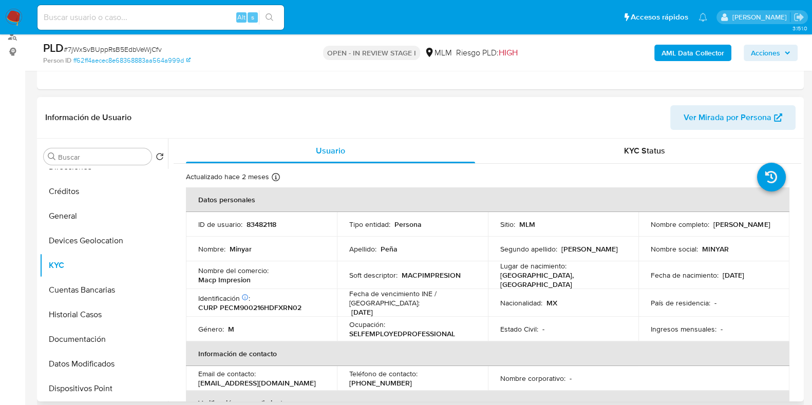
drag, startPoint x: 769, startPoint y: 222, endPoint x: 711, endPoint y: 222, distance: 58.0
click at [711, 222] on td "Nombre completo : Minyar Peña Cruz" at bounding box center [713, 224] width 151 height 25
copy p "[PERSON_NAME]"
drag, startPoint x: 457, startPoint y: 272, endPoint x: 400, endPoint y: 274, distance: 57.6
click at [402, 274] on p "MACPIMPRESION" at bounding box center [431, 275] width 59 height 9
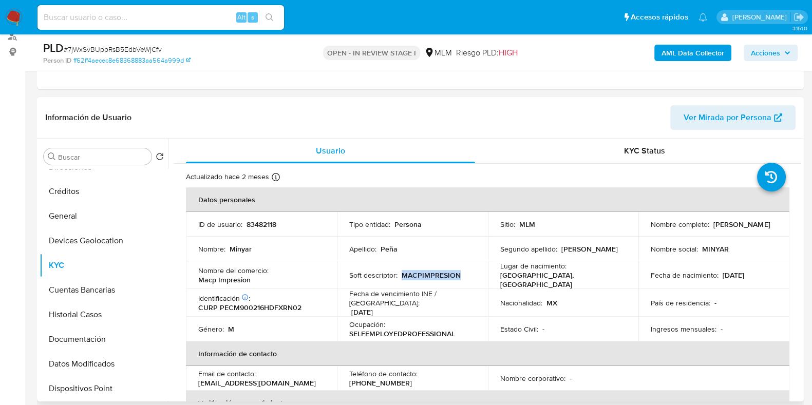
copy p "MACPIMPRESION"
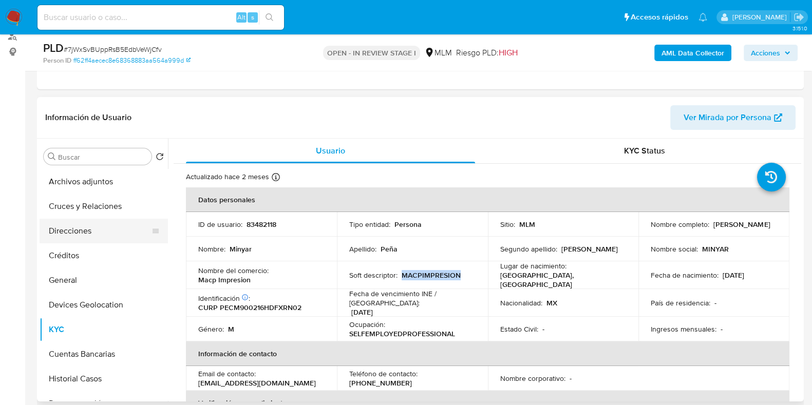
click at [65, 236] on button "Direcciones" at bounding box center [100, 231] width 120 height 25
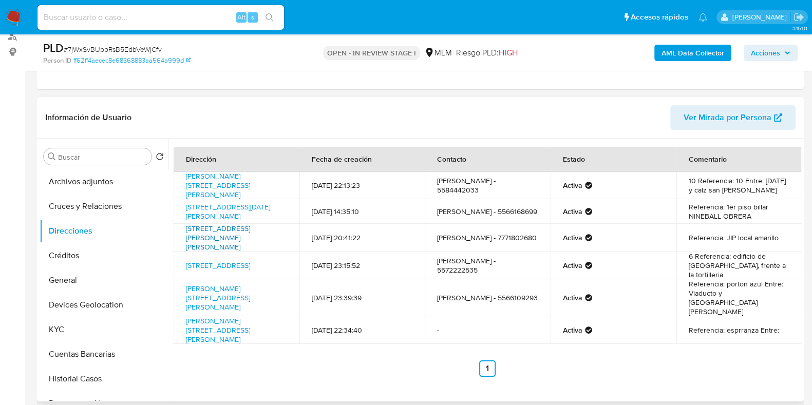
click at [250, 239] on link "Avenida Álvaro Obregón 703, Cuernavaca, Morelos, 62190, Mexico 703" at bounding box center [218, 237] width 64 height 29
click at [250, 187] on link "Manuel Caballero 156, Cuauhtémoc, Distrito Federal, 06800, Mexico 156" at bounding box center [218, 185] width 64 height 29
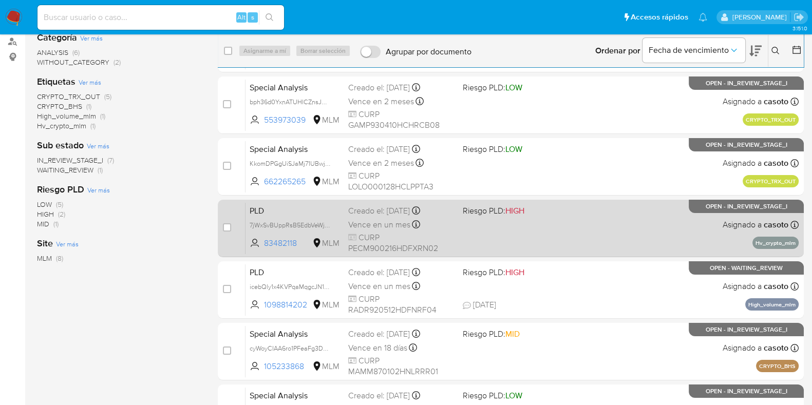
scroll to position [128, 0]
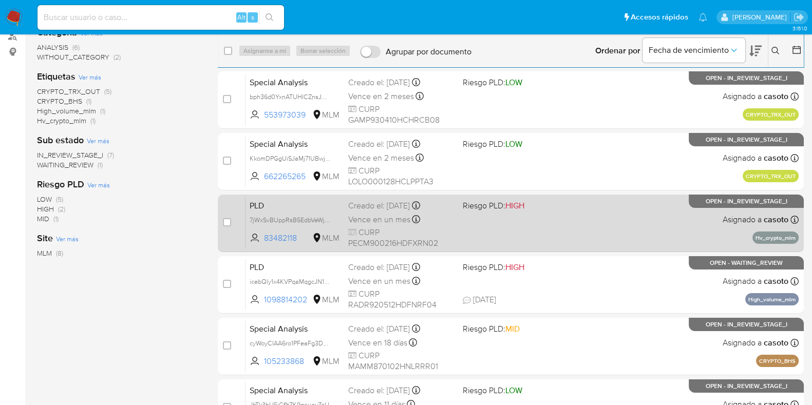
click at [649, 237] on div "PLD 7jWxSvBUppRsB5EdbVeWjCfv 83482118 MLM Riesgo PLD: HIGH Creado el: [DATE] Cr…" at bounding box center [521, 223] width 553 height 52
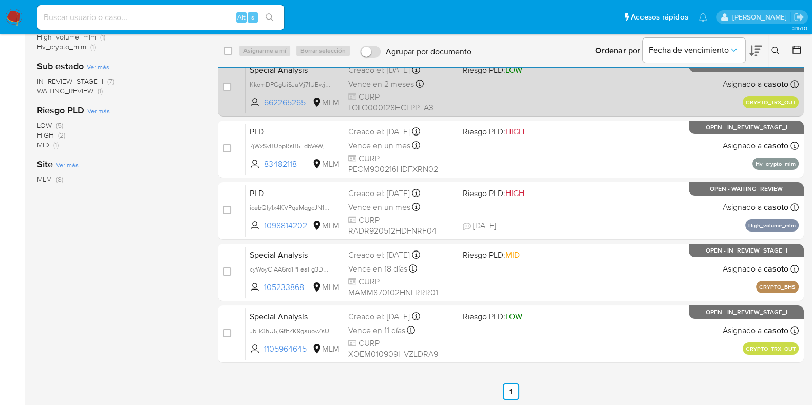
scroll to position [203, 0]
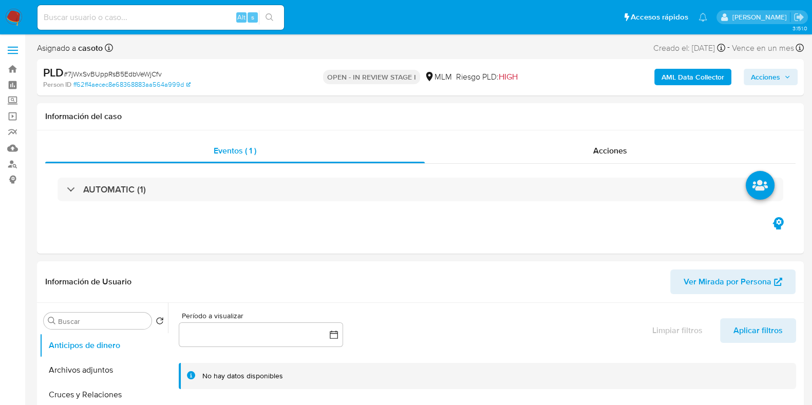
select select "10"
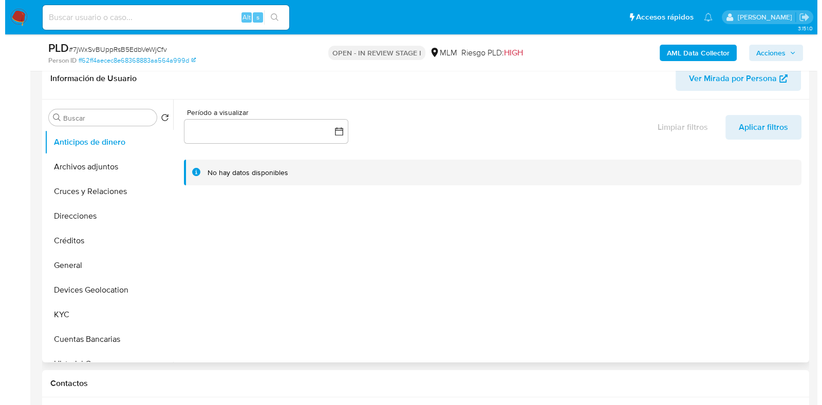
scroll to position [193, 0]
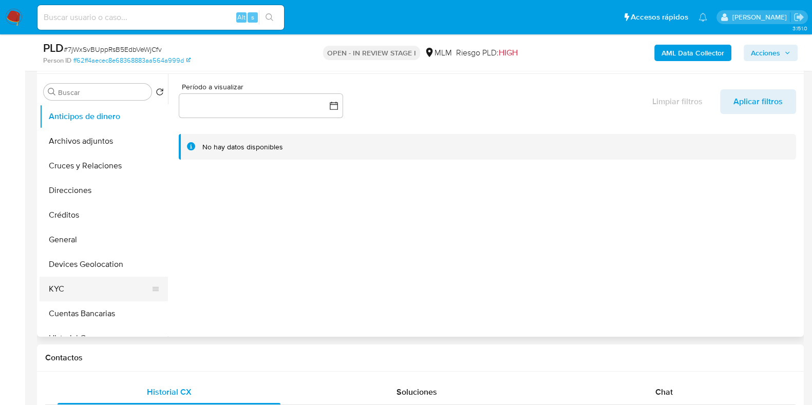
click at [72, 283] on button "KYC" at bounding box center [100, 289] width 120 height 25
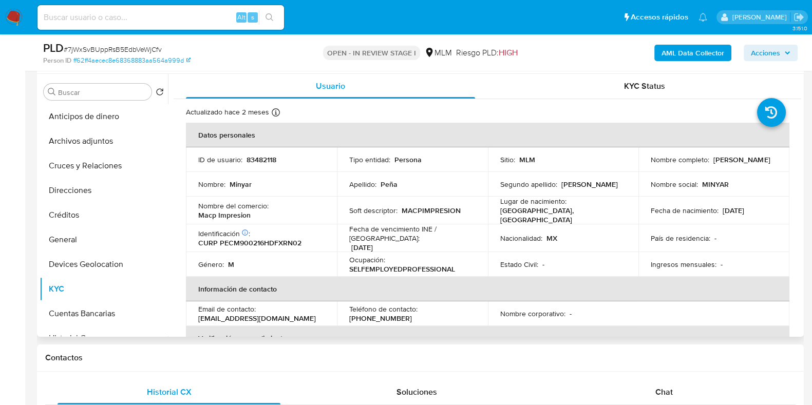
click at [268, 162] on p "83482118" at bounding box center [262, 159] width 30 height 9
copy p "83482118"
click at [99, 144] on button "Archivos adjuntos" at bounding box center [100, 141] width 120 height 25
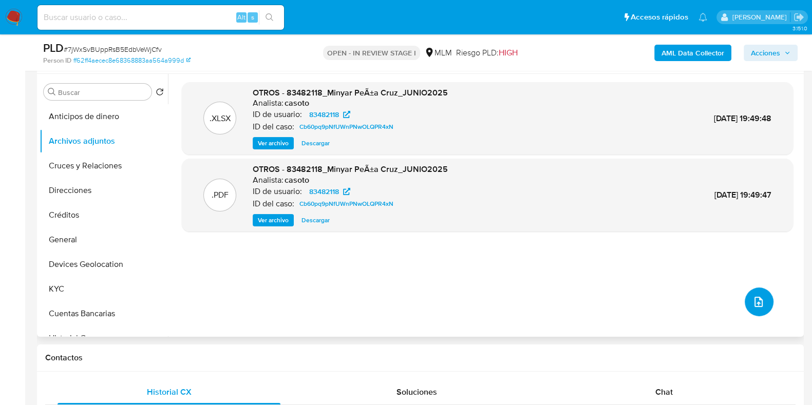
click at [752, 303] on icon "upload-file" at bounding box center [758, 302] width 12 height 12
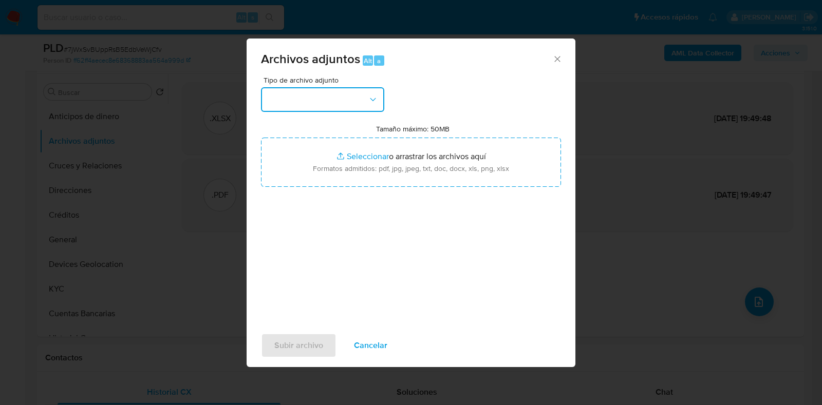
click at [342, 109] on button "button" at bounding box center [322, 99] width 123 height 25
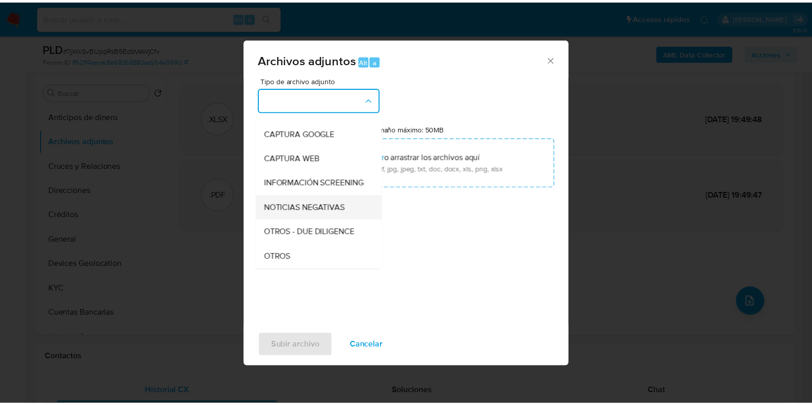
scroll to position [64, 0]
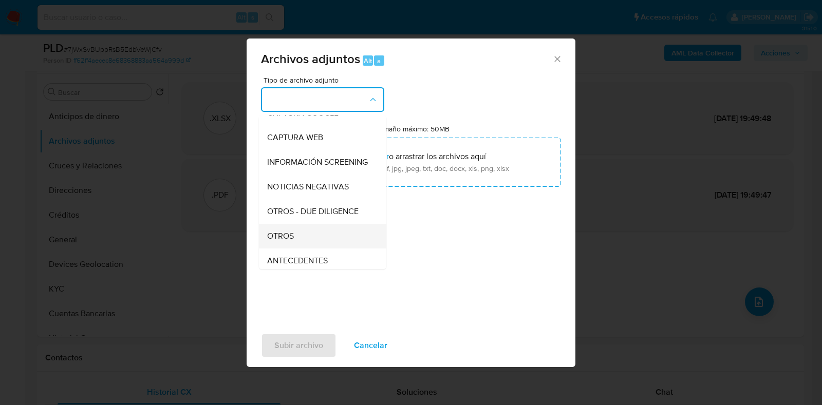
click at [288, 238] on div "OTROS" at bounding box center [319, 236] width 105 height 25
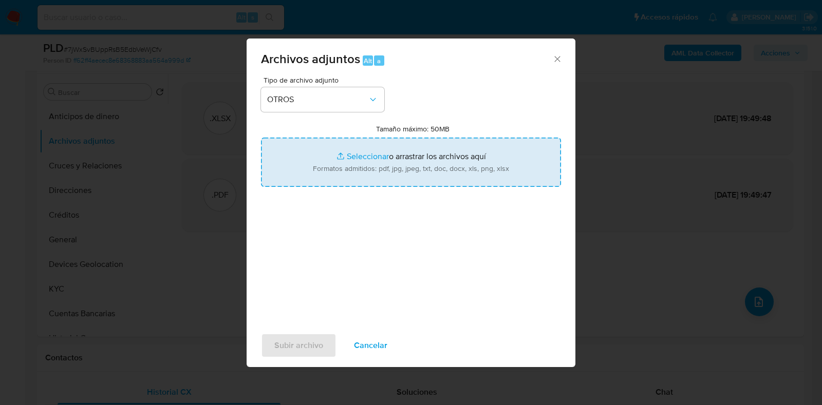
click at [353, 152] on input "Tamaño máximo: 50MB Seleccionar archivos" at bounding box center [411, 162] width 300 height 49
type input "C:\fakepath\83482118_MINYAR PENA CRUZ_JUL2025.xlsx"
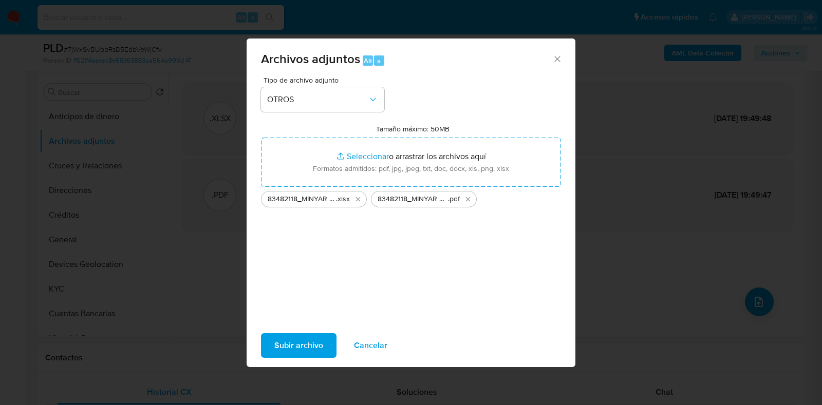
click at [275, 352] on span "Subir archivo" at bounding box center [298, 345] width 49 height 23
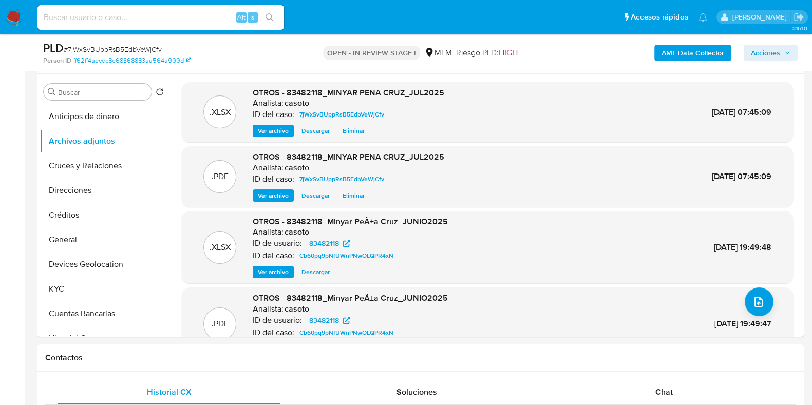
click at [763, 58] on span "Acciones" at bounding box center [765, 53] width 29 height 16
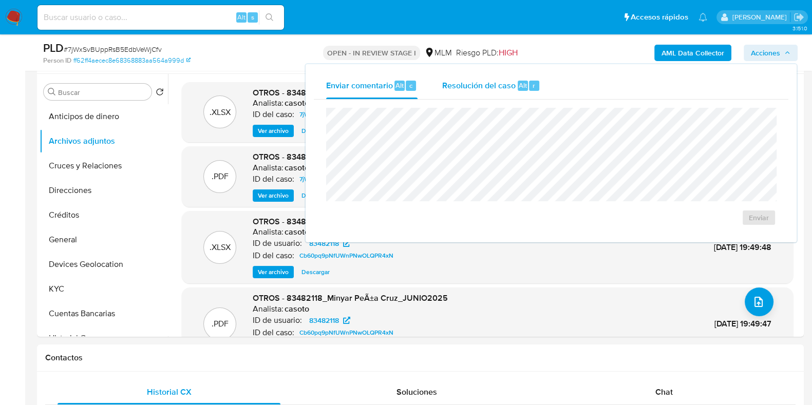
click at [522, 77] on div "Resolución del caso Alt r" at bounding box center [491, 85] width 98 height 27
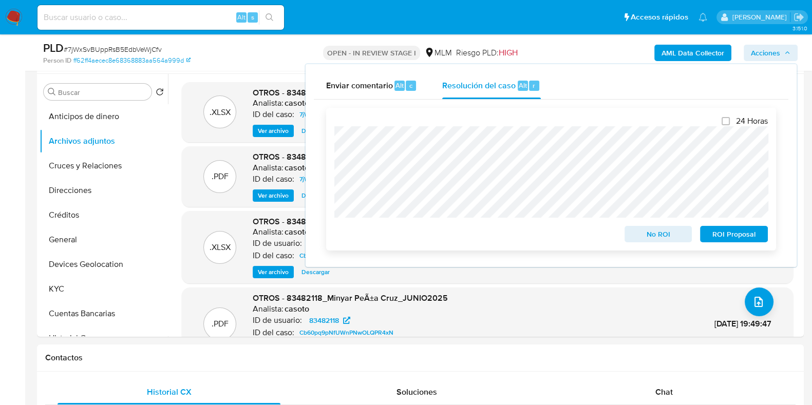
click at [653, 239] on span "No ROI" at bounding box center [658, 234] width 53 height 14
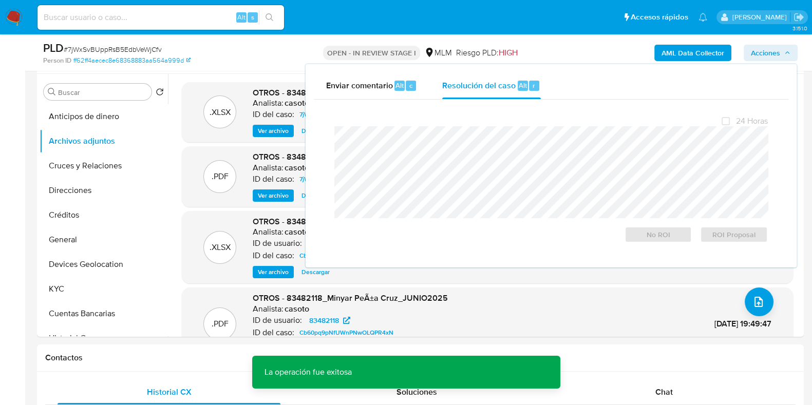
click at [110, 50] on span "# 7jWxSvBUppRsB5EdbVeWjCfv" at bounding box center [113, 49] width 98 height 10
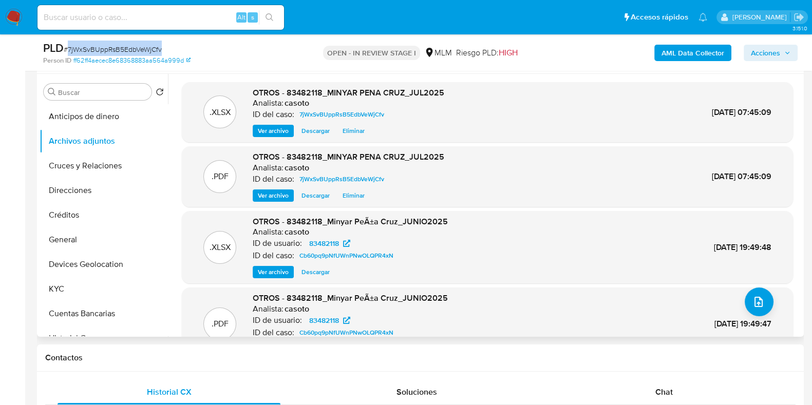
copy span "7jWxSvBUppRsB5EdbVeWjCfv"
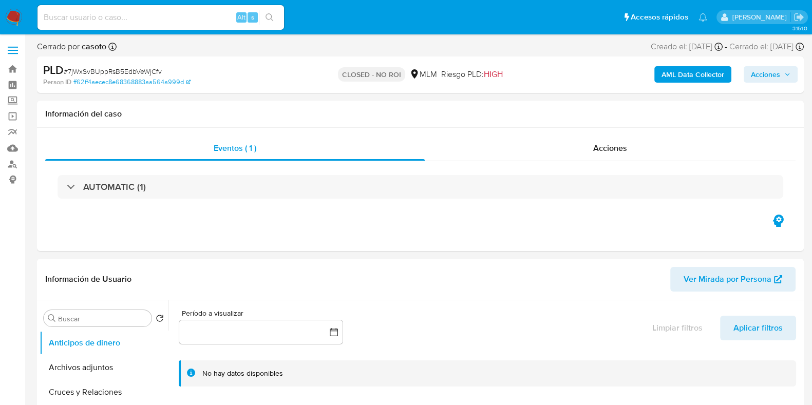
select select "10"
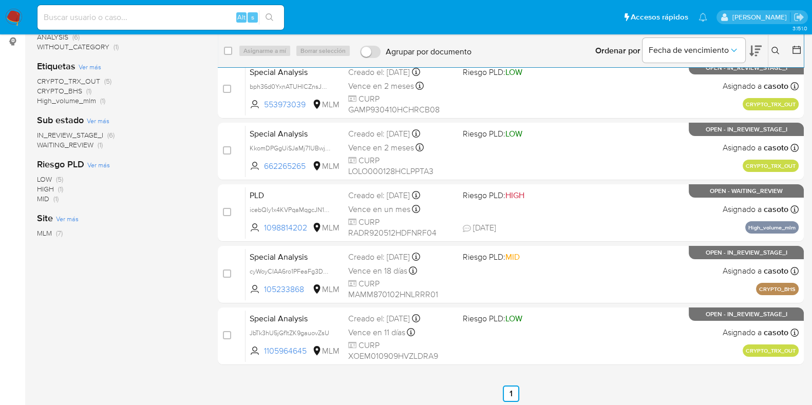
scroll to position [141, 0]
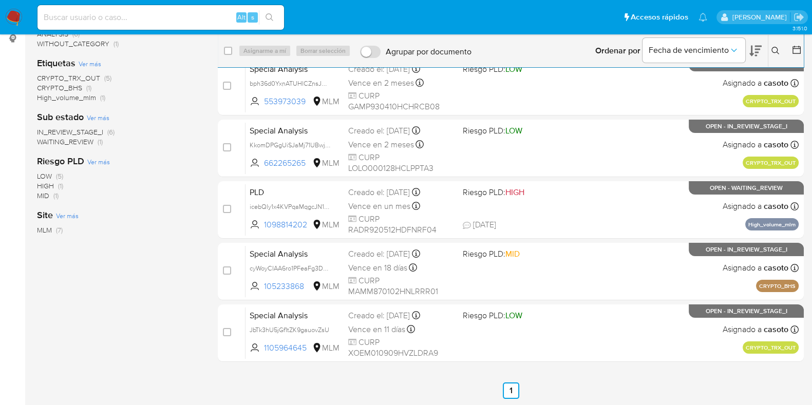
click at [777, 48] on icon at bounding box center [775, 51] width 8 height 8
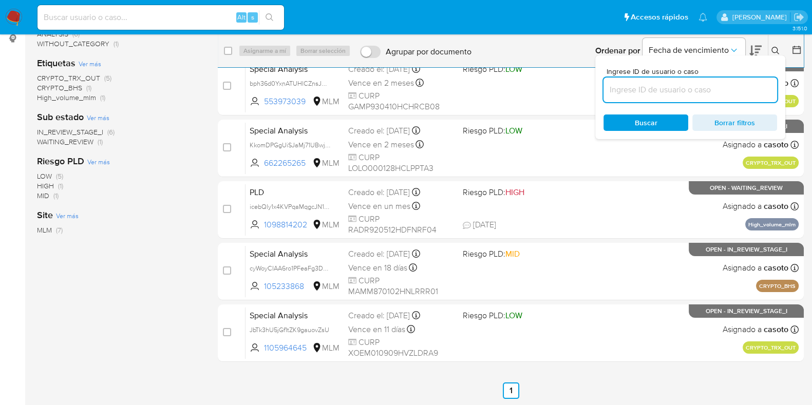
click at [672, 96] on input at bounding box center [690, 89] width 174 height 13
type input "1957319835"
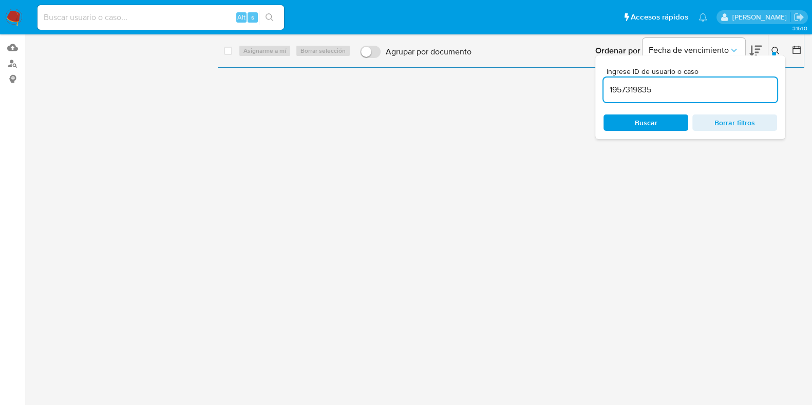
click at [773, 47] on icon at bounding box center [775, 51] width 8 height 8
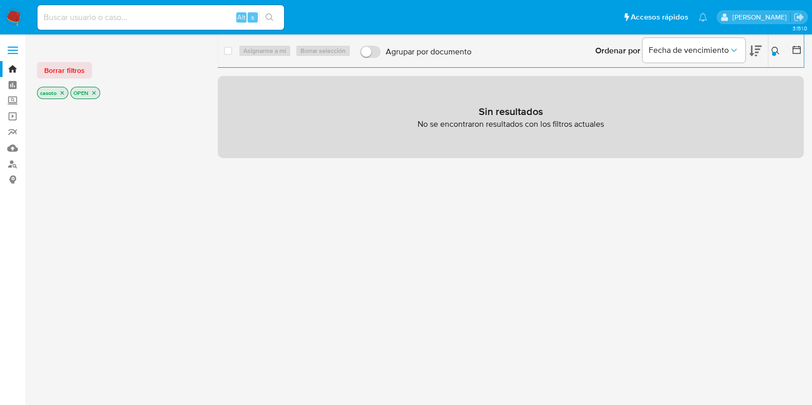
click at [62, 94] on icon "close-filter" at bounding box center [62, 93] width 6 height 6
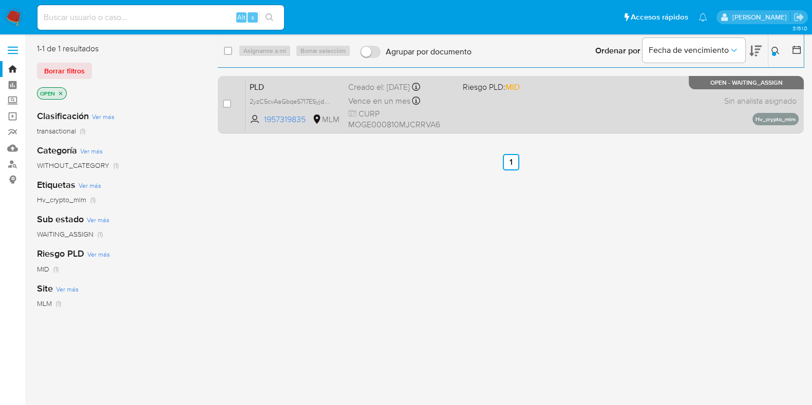
click at [597, 119] on div "PLD 2yzC5cvAaGbqeS717ESyjdWm 1957319835 MLM Riesgo PLD: MID Creado el: 12/07/20…" at bounding box center [521, 105] width 553 height 52
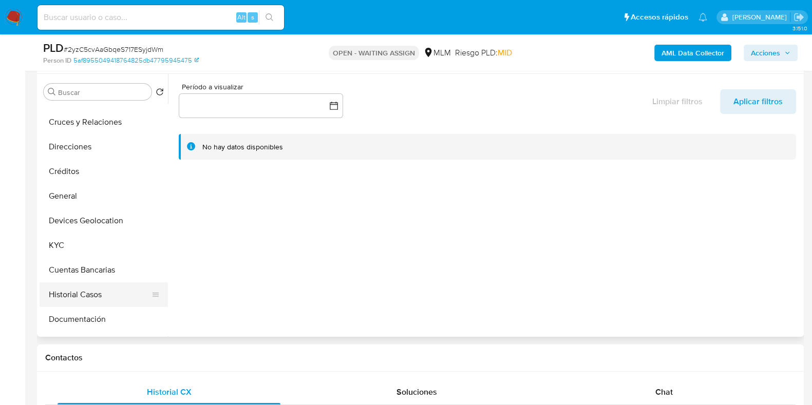
scroll to position [64, 0]
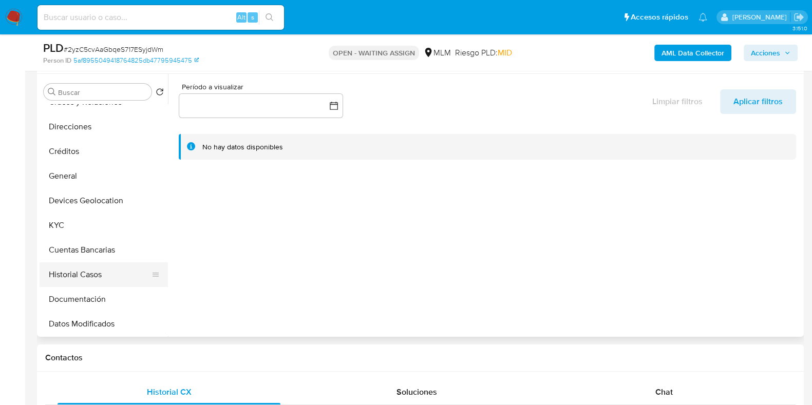
select select "10"
click at [75, 278] on button "Historial Casos" at bounding box center [100, 274] width 120 height 25
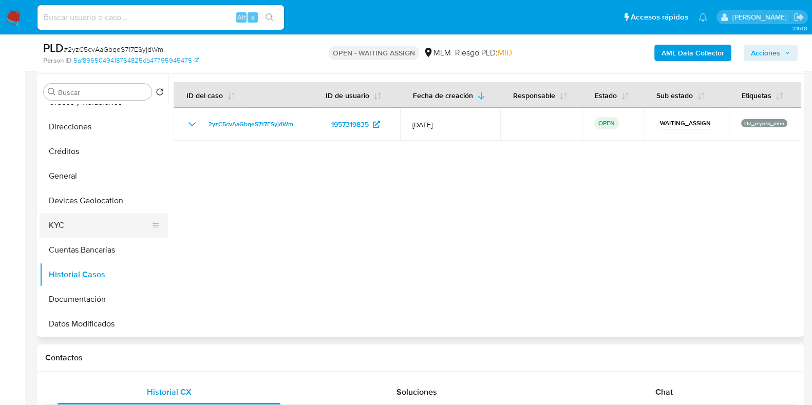
click at [70, 221] on button "KYC" at bounding box center [100, 225] width 120 height 25
